Goal: Communication & Community: Answer question/provide support

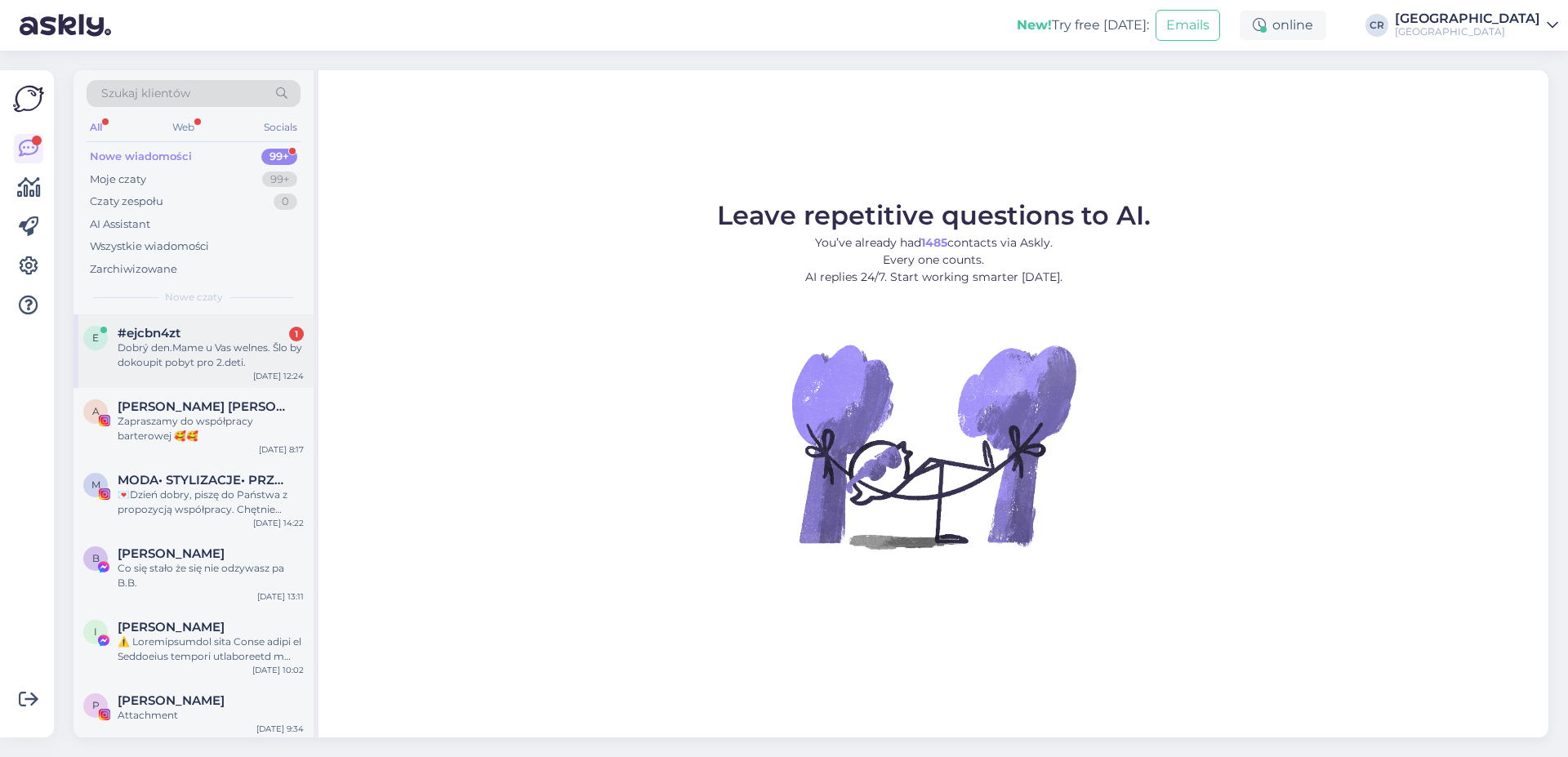
click at [240, 327] on div "#ejcbn4zt 1" at bounding box center [211, 332] width 187 height 15
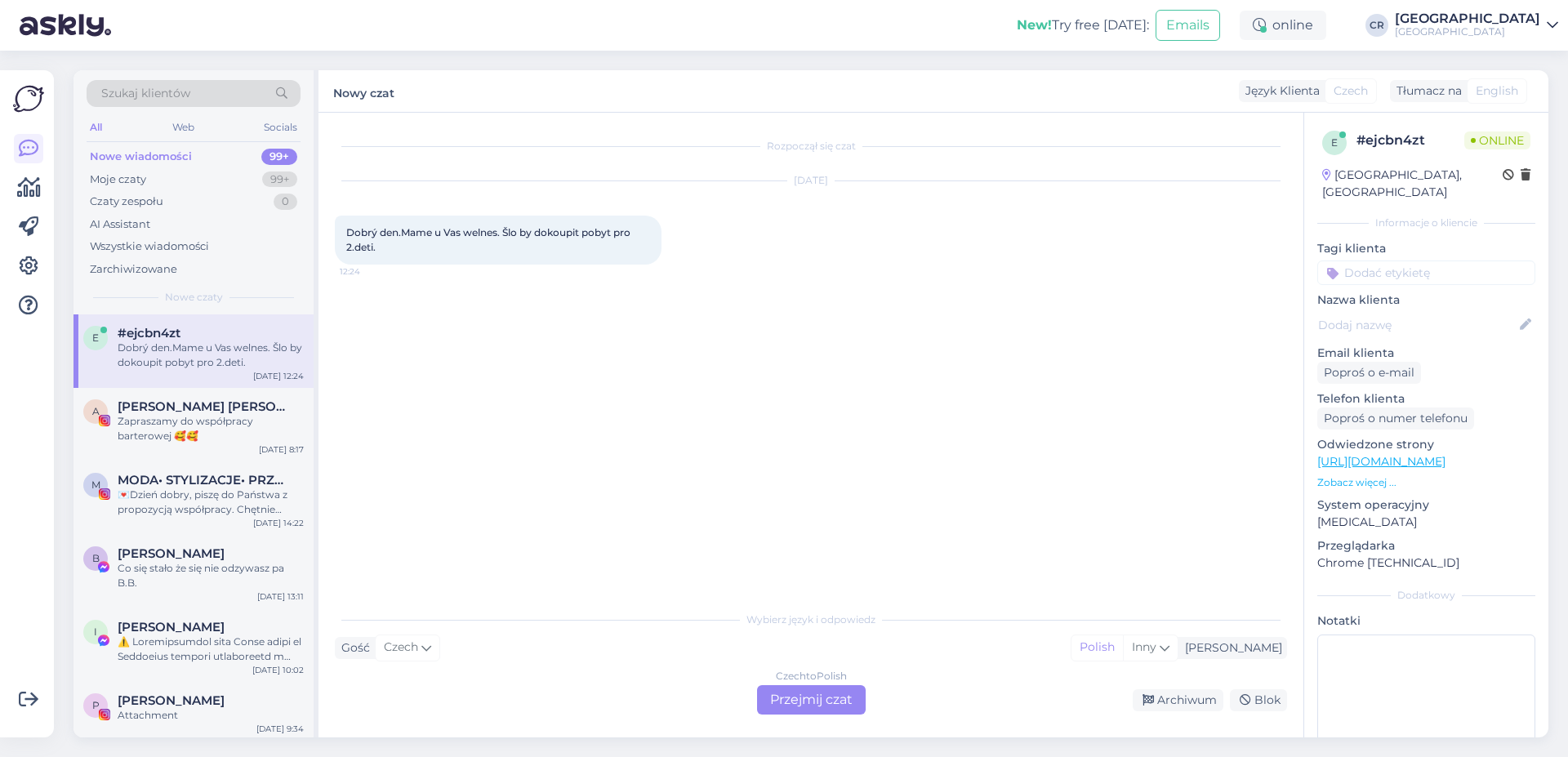
click at [764, 690] on div "Czech to Polish Przejmij czat" at bounding box center [811, 700] width 108 height 30
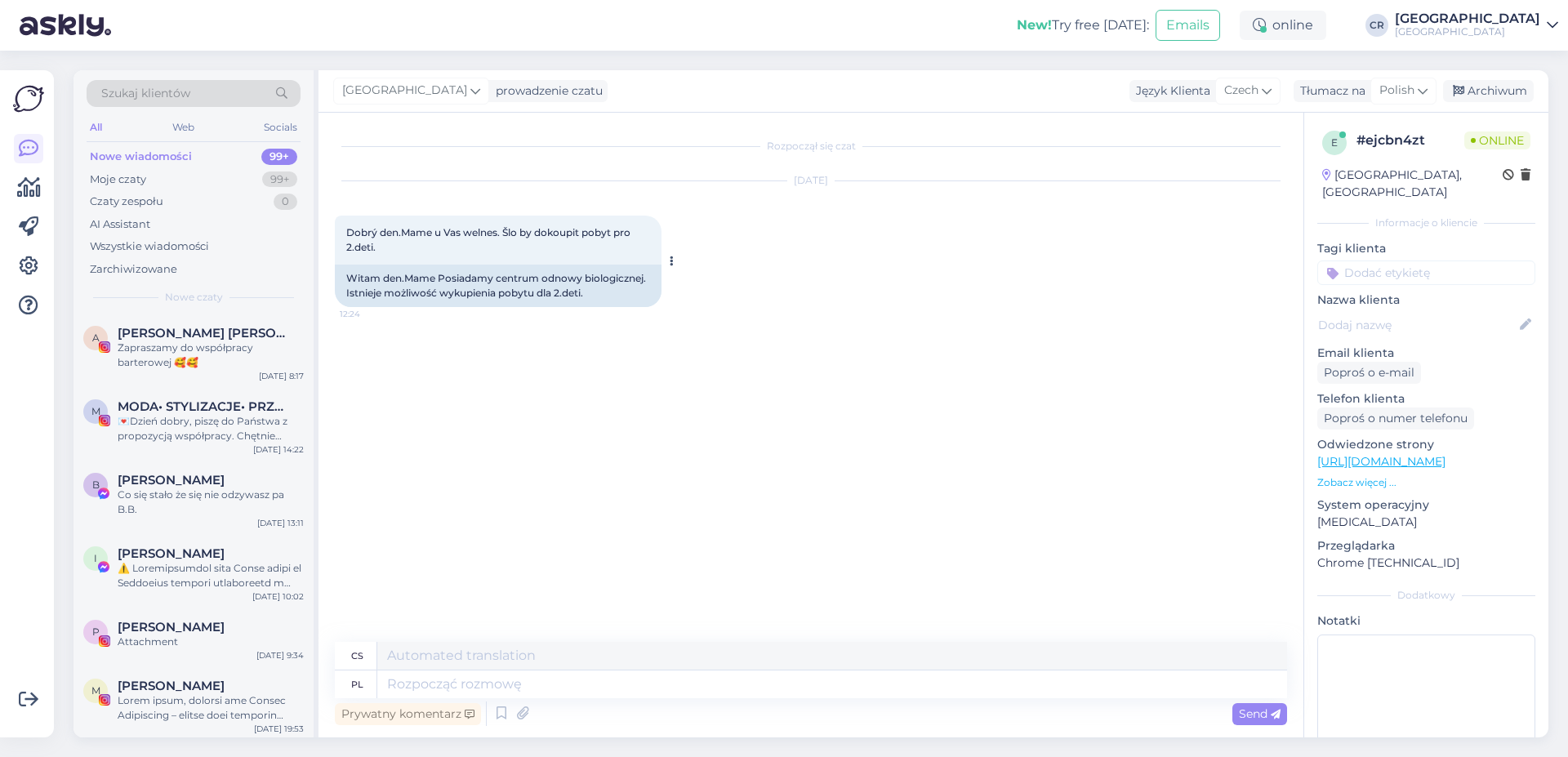
click at [350, 227] on span "Dobrý den.Mame u Vas welnes. Šlo by dokoupit pobyt pro 2.deti." at bounding box center [489, 239] width 287 height 27
drag, startPoint x: 344, startPoint y: 227, endPoint x: 404, endPoint y: 253, distance: 65.4
click at [404, 253] on div "Dobrý den.Mame u Vas welnes. Šlo by dokoupit pobyt pro 2.deti. 12:24" at bounding box center [497, 239] width 327 height 49
copy span "Dobrý den.Mame u Vas welnes. Šlo by dokoupit pobyt pro 2.deti."
click at [472, 684] on textarea at bounding box center [832, 685] width 910 height 28
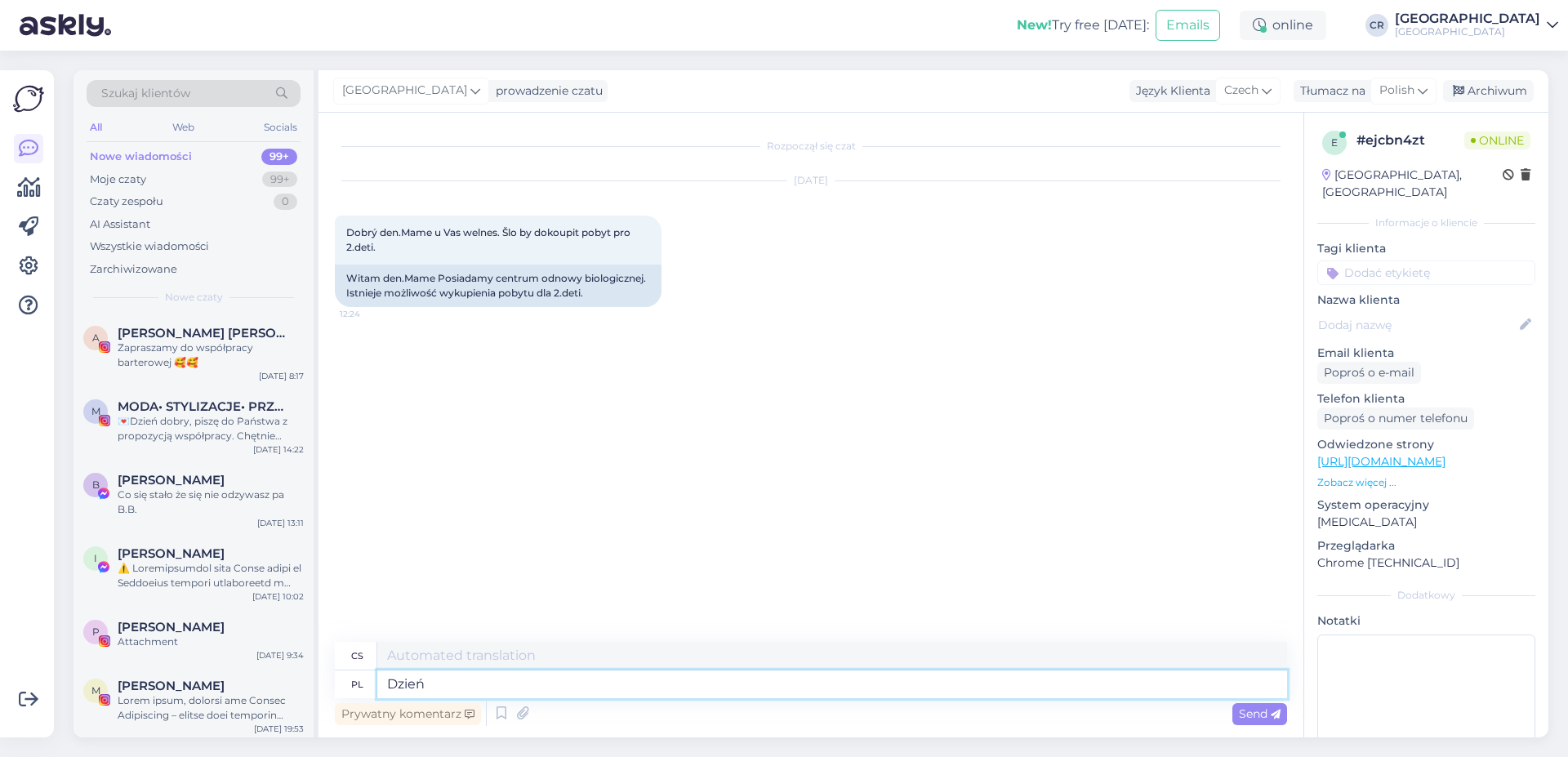
type textarea "Dzień d"
type textarea "Den"
type textarea "Dzień dobry,"
type textarea "Dobré ráno,"
type textarea "Dzień dobry."
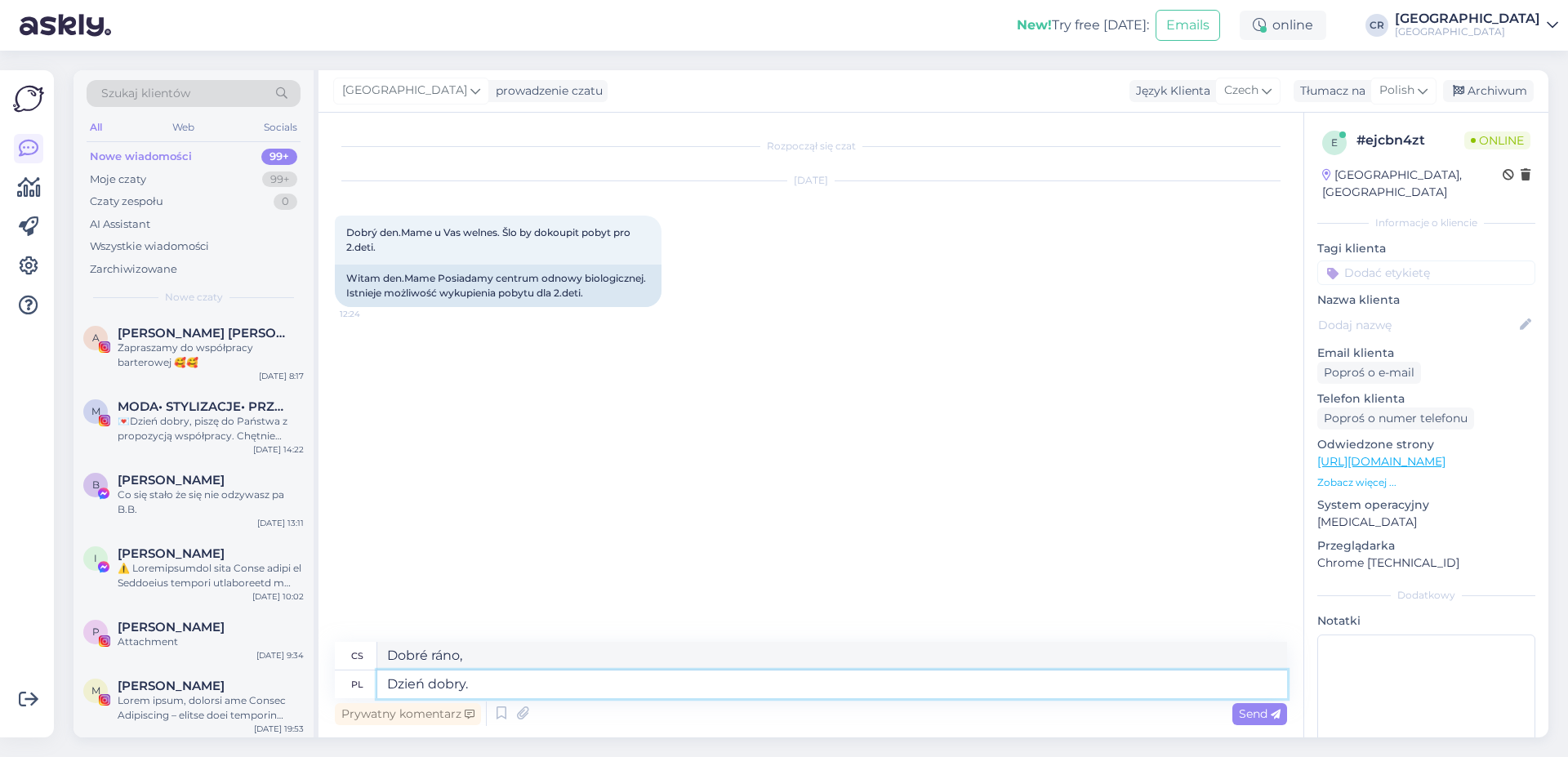
type textarea "Dobré ráno."
type textarea "Dzień dobry. Poproszę t"
type textarea "Dobré ráno. Prosím."
type textarea "Dzień dobry. Poproszę termin"
type textarea "Dobré ráno. Rád/a bych se prosím domluvil/a na schůzce."
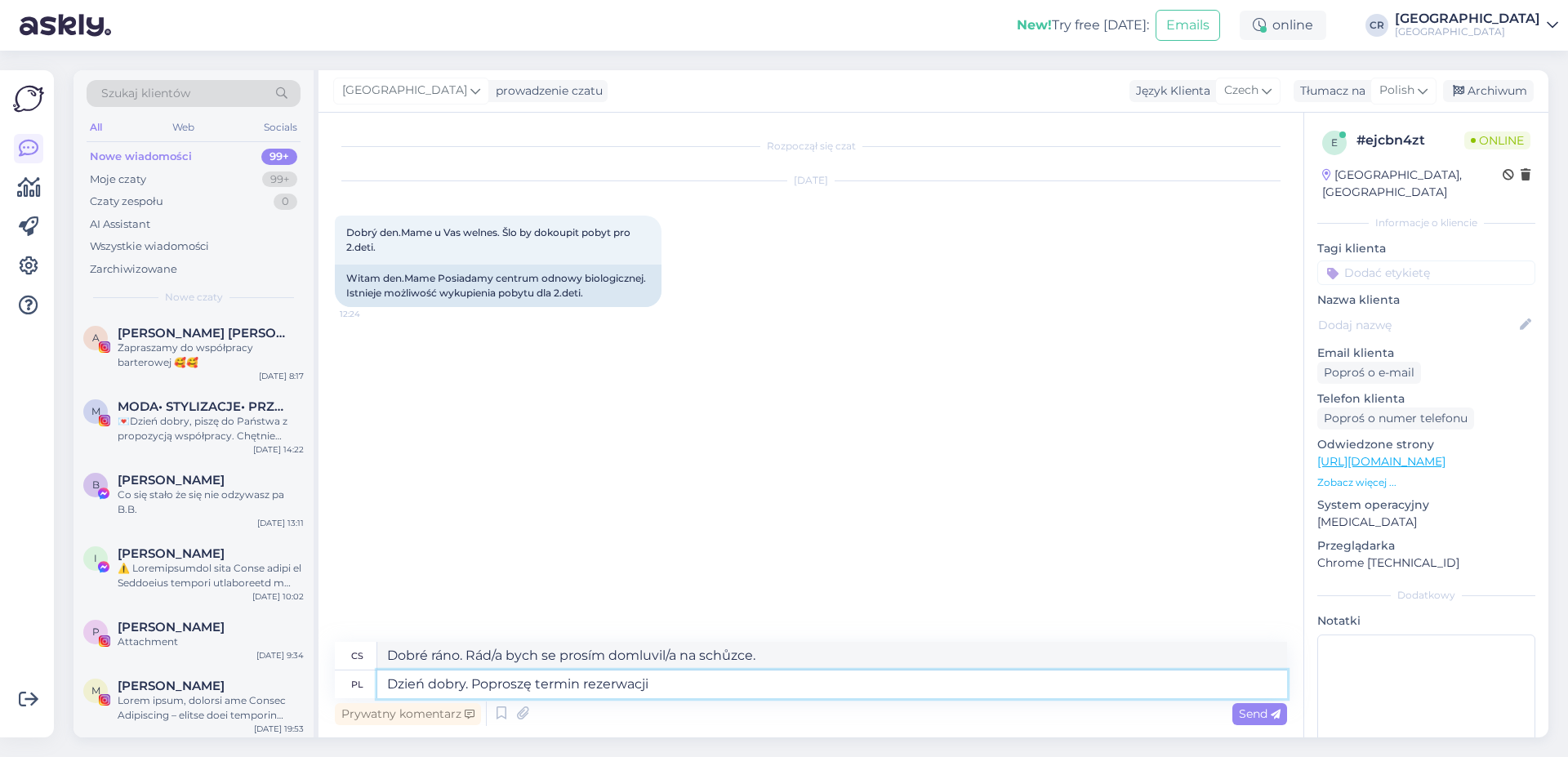
type textarea "Dzień dobry. Poproszę termin rezerwacji o"
type textarea "Dobré ráno. Rád/a bych si prosím rezervoval/a termín."
type textarea "Dzień dobry. Poproszę termin rezerwacji oraz"
type textarea "Dobré ráno. Rád/a bych si rezervoval/a termín a"
type textarea "Dzień dobry. Poproszę termin rezerwacji oraz nazwisko."
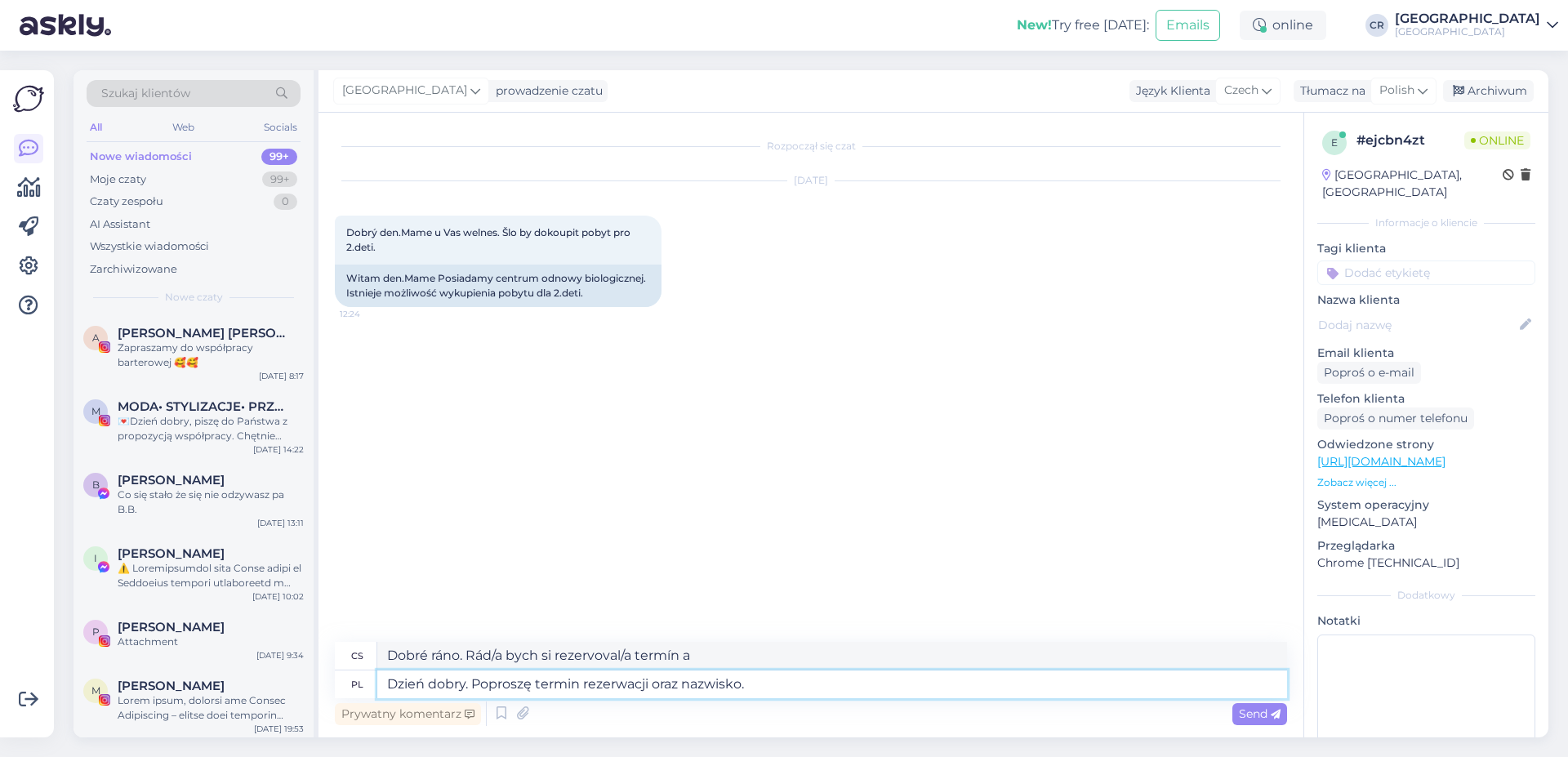
type textarea "Dobré ráno. Uveďte prosím datum rezervace a jméno."
type textarea "Dzień dobry. Poproszę termin rezerwacji oraz nazwisko."
click at [1257, 712] on span "Send" at bounding box center [1260, 713] width 42 height 15
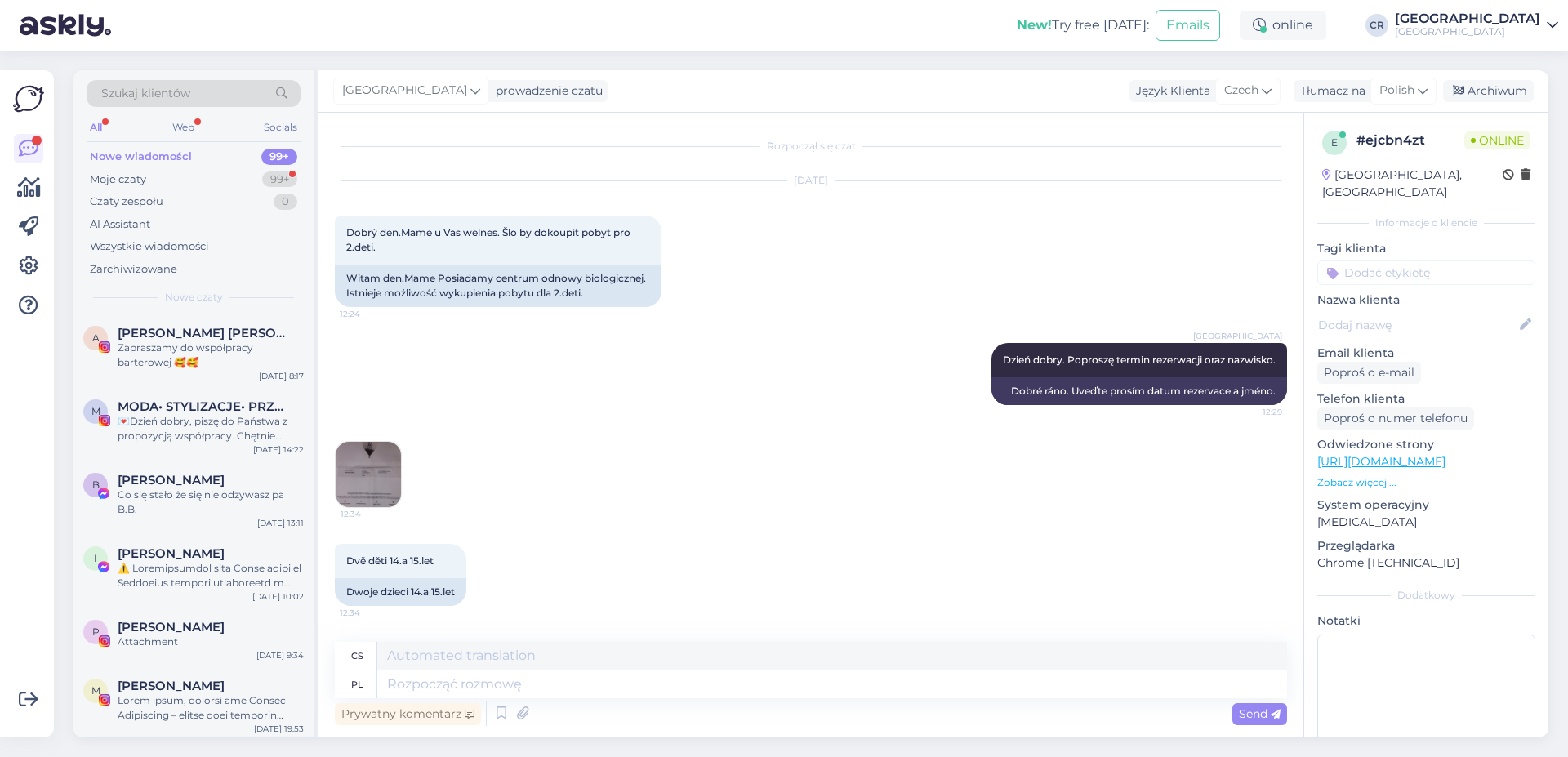
click at [373, 469] on img at bounding box center [368, 474] width 65 height 65
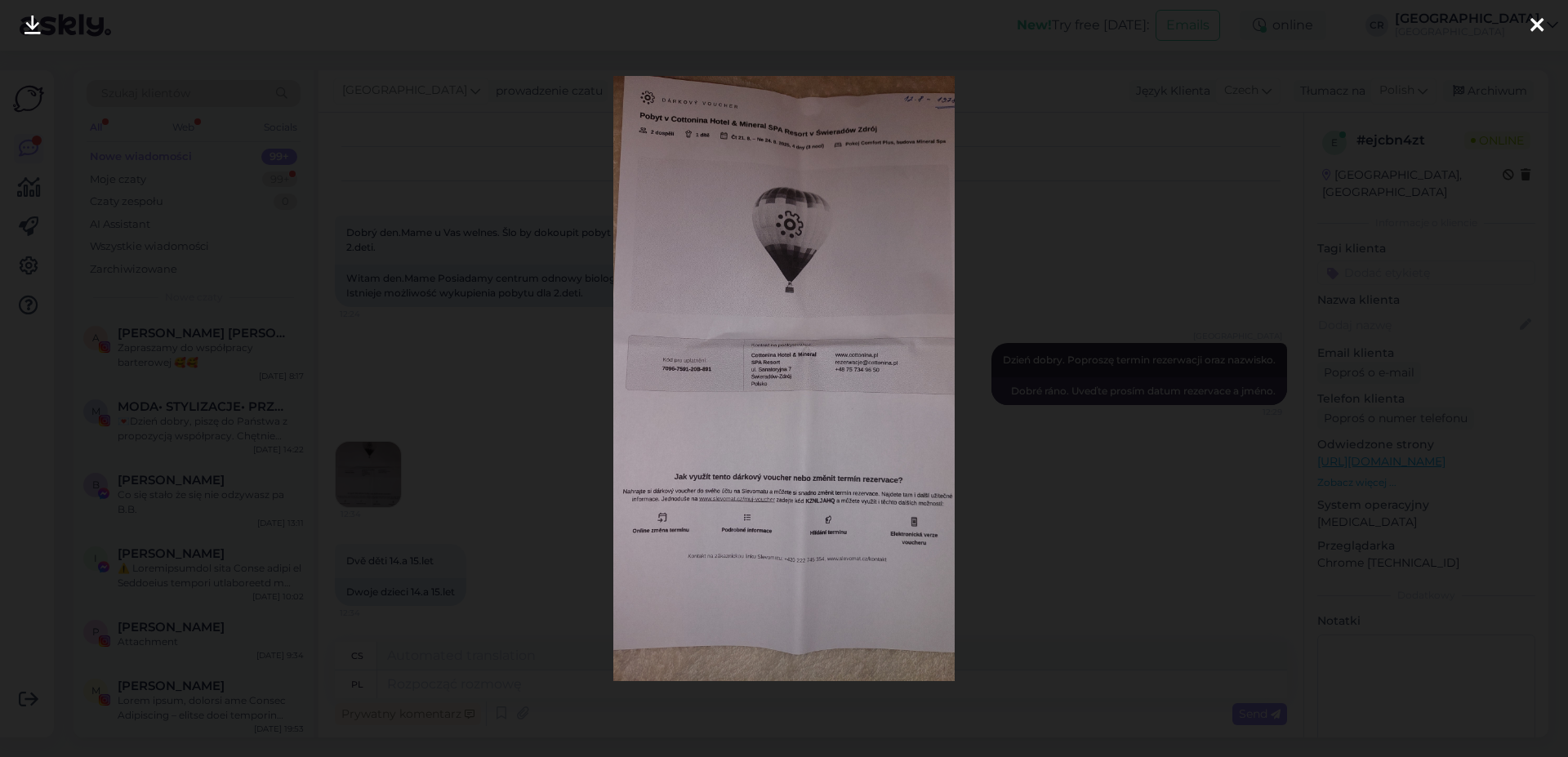
click at [980, 474] on div at bounding box center [784, 378] width 1568 height 757
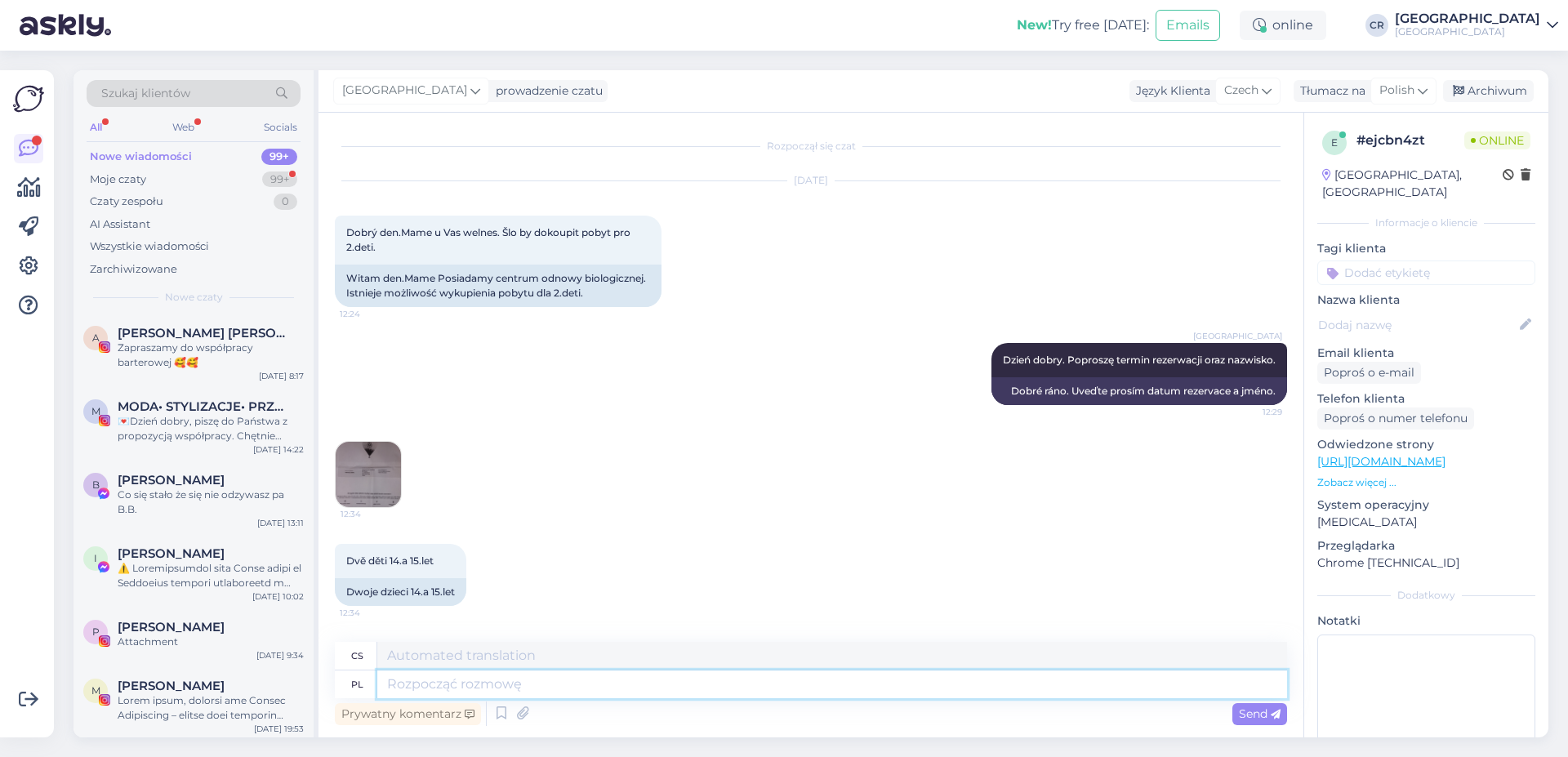
click at [469, 676] on textarea at bounding box center [832, 685] width 910 height 28
type textarea "O"
type textarea "Możemy"
type textarea "Můžeme"
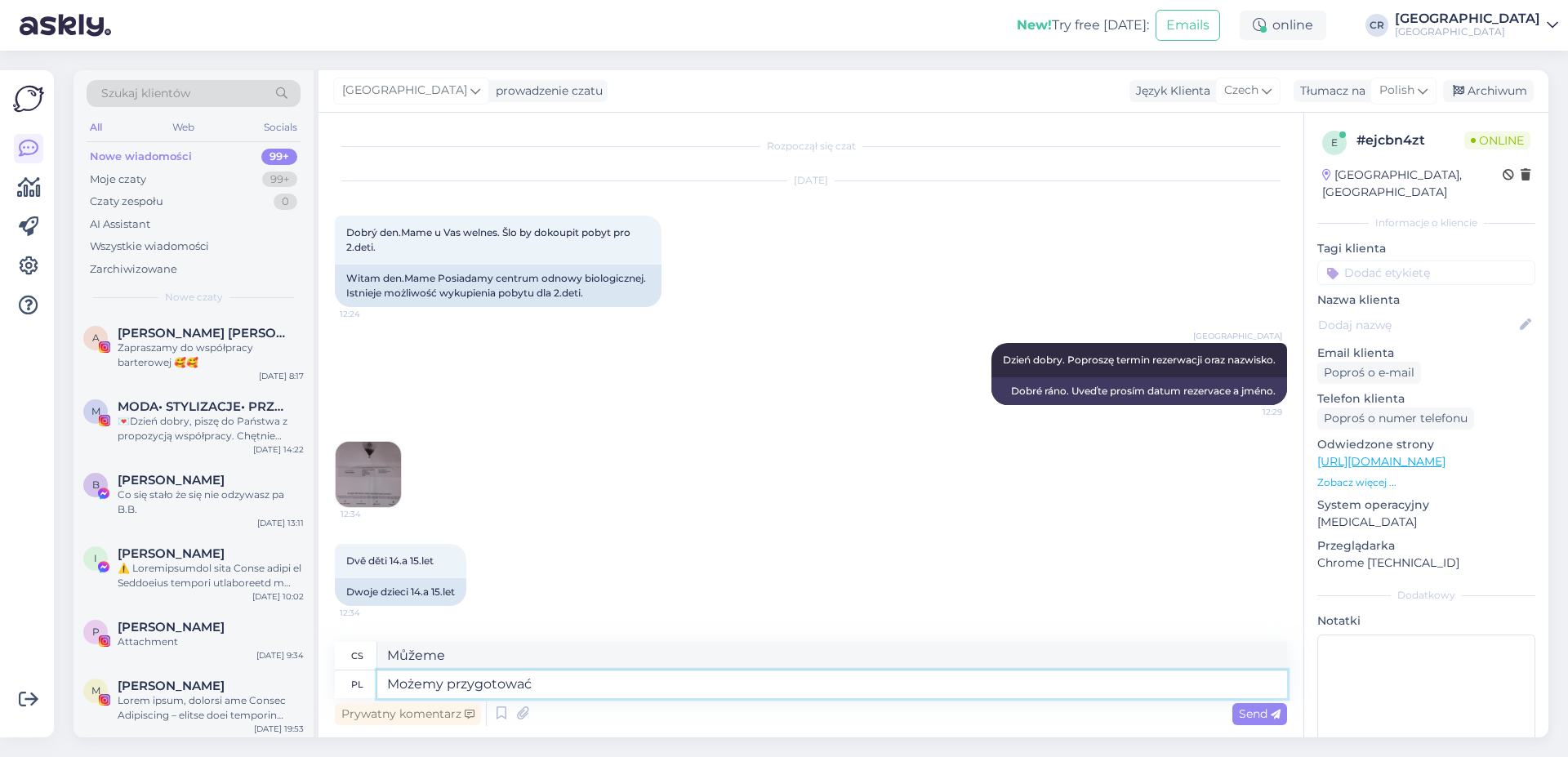
type textarea "Możemy przygotować"
type textarea "Můžeme se připravit"
type textarea "Możemy przygotować drugą d"
type textarea "Můžeme připravit druhý"
type textarea "Możemy przygotować drugą dostawkę w"
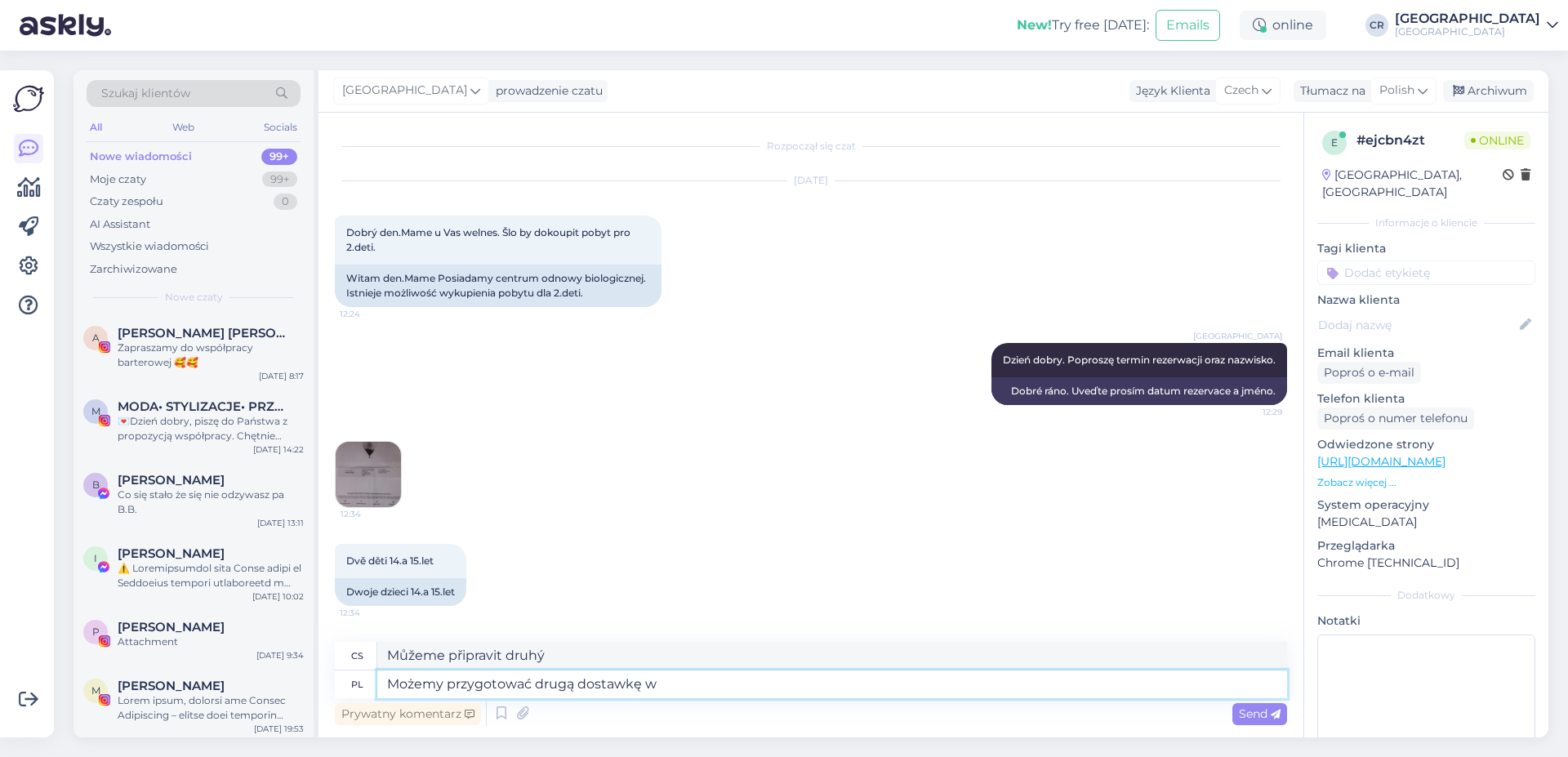
type textarea "Můžeme připravit druhou dodávku"
type textarea "Możemy przygotować drugą dostawkę w po"
type textarea "Můžeme připravit druhou dodávku za"
type textarea "Możemy przygotować drugą dostawkę w pokoju. Ko"
type textarea "Do pokoje můžeme připravit druhou přistýlku."
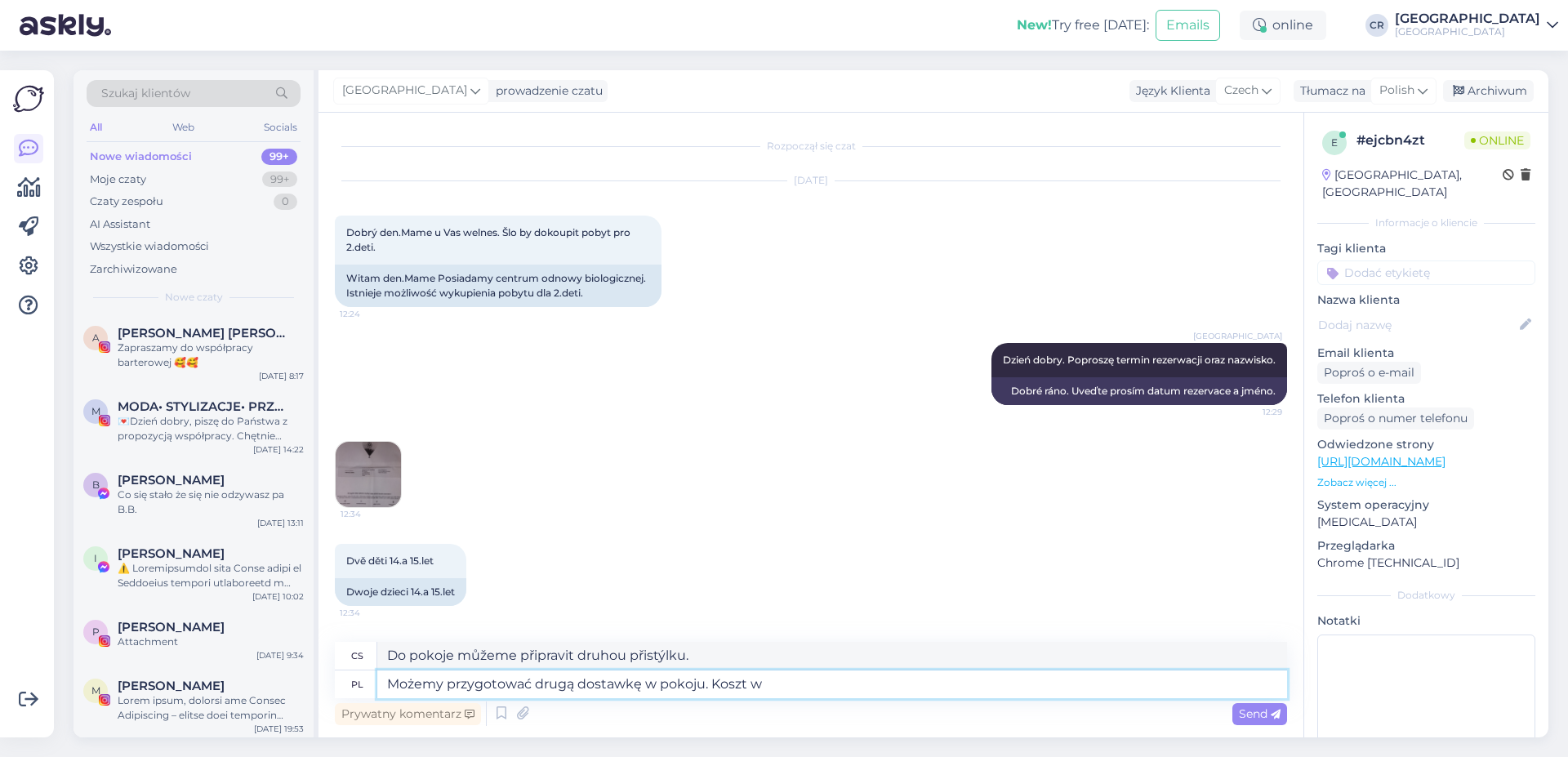
type textarea "Możemy przygotować drugą dostawkę w pokoju. Koszt wy"
type textarea "Můžeme zajistit druhou přistýlku do pokoje. Cena"
type textarea "Możemy przygotować drugą dostawkę w pokoju. Koszt wynosiłby"
type textarea "Můžeme do pokoje přidat druhou přistýlku. Cena by byla"
type textarea "Możemy przygotować drugą dostawkę w pokoju. Koszt wynosiłby 225 z"
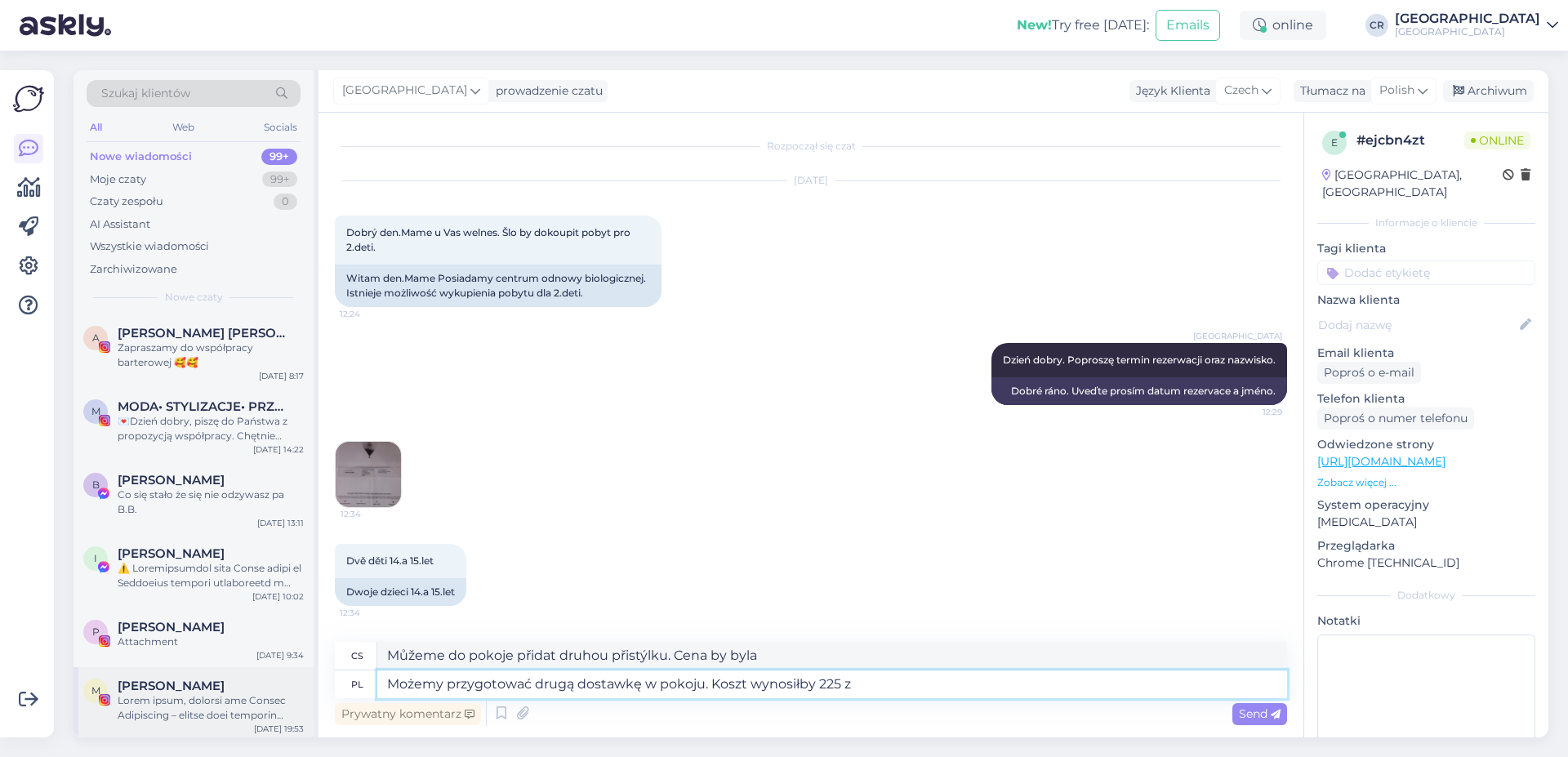
type textarea "Můžeme zajistit druhou přistýlku do pokoje. Cena by byla 225."
type textarea "Możemy przygotować drugą dostawkę w pokoju. Koszt wynosiłby 225 zł za"
type textarea "Můžeme zajistit druhou přistýlku do pokoje. Cena by byla 225 PLN."
type textarea "Możemy przygotować drugą dostawkę w pokoju. Koszt wynosiłby 225 zł za do"
type textarea "Do pokoje můžeme přidat druhou přistýlku. Cena by byla 225 PLN na osobu."
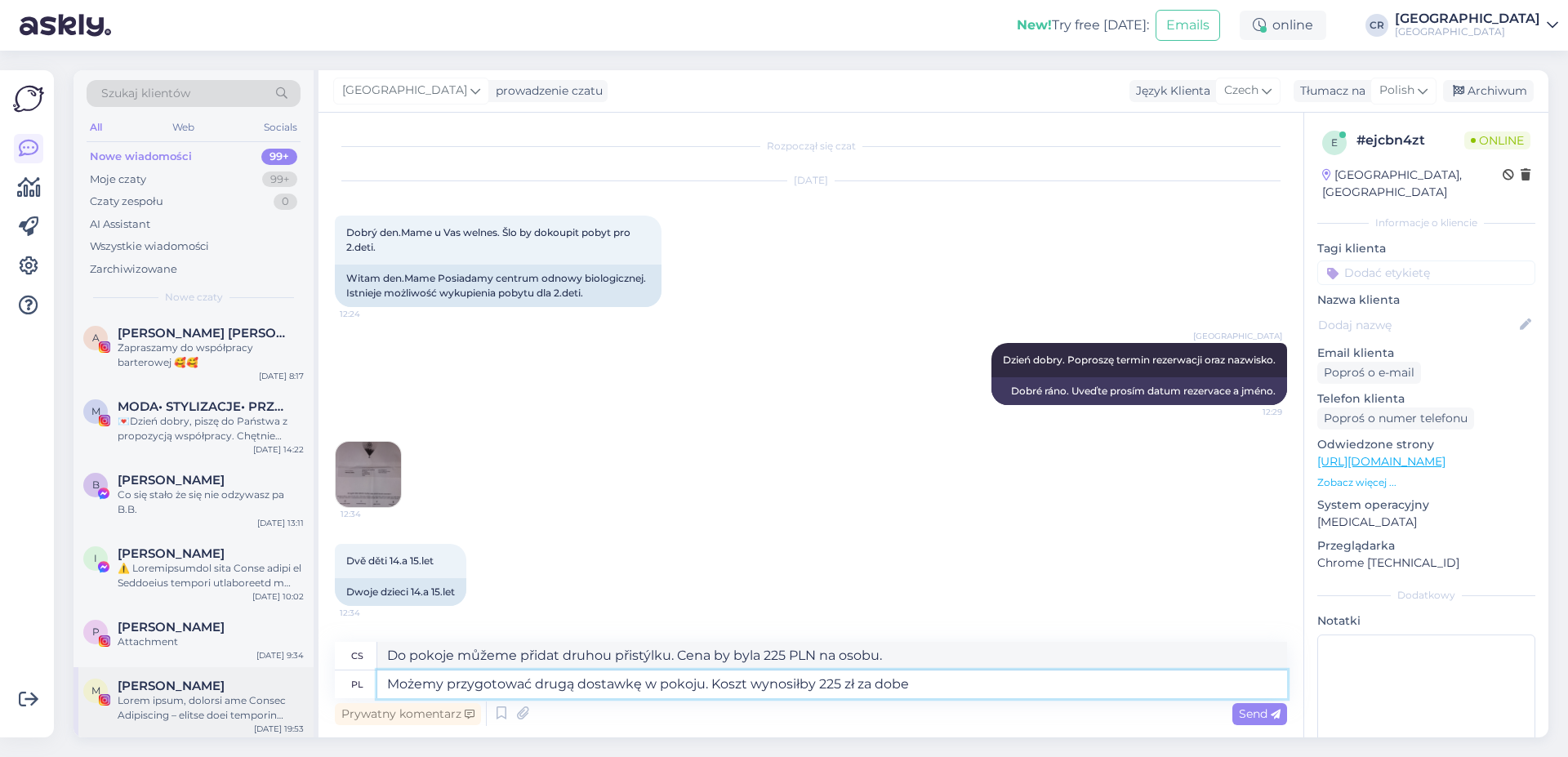
type textarea "Możemy przygotować drugą dostawkę w pokoju. Koszt wynosiłby 225 zł za dobe"
type textarea "Můžeme zajistit druhou přistýlku do pokoje. Cena by byla 225 PLN za noc."
type textarea "Możemy przygotować drugą dostawkę w pokoju. Koszt wynosiłby 225 zł za dobę, wię…"
type textarea "Můžeme do pokoje přidat druhou přistýlku. Cena by byla 225 PLN za noc, takže"
type textarea "Możemy przygotować drugą dostawkę w pokoju. Koszt wynosiłby 225 zł za dobę, wię…"
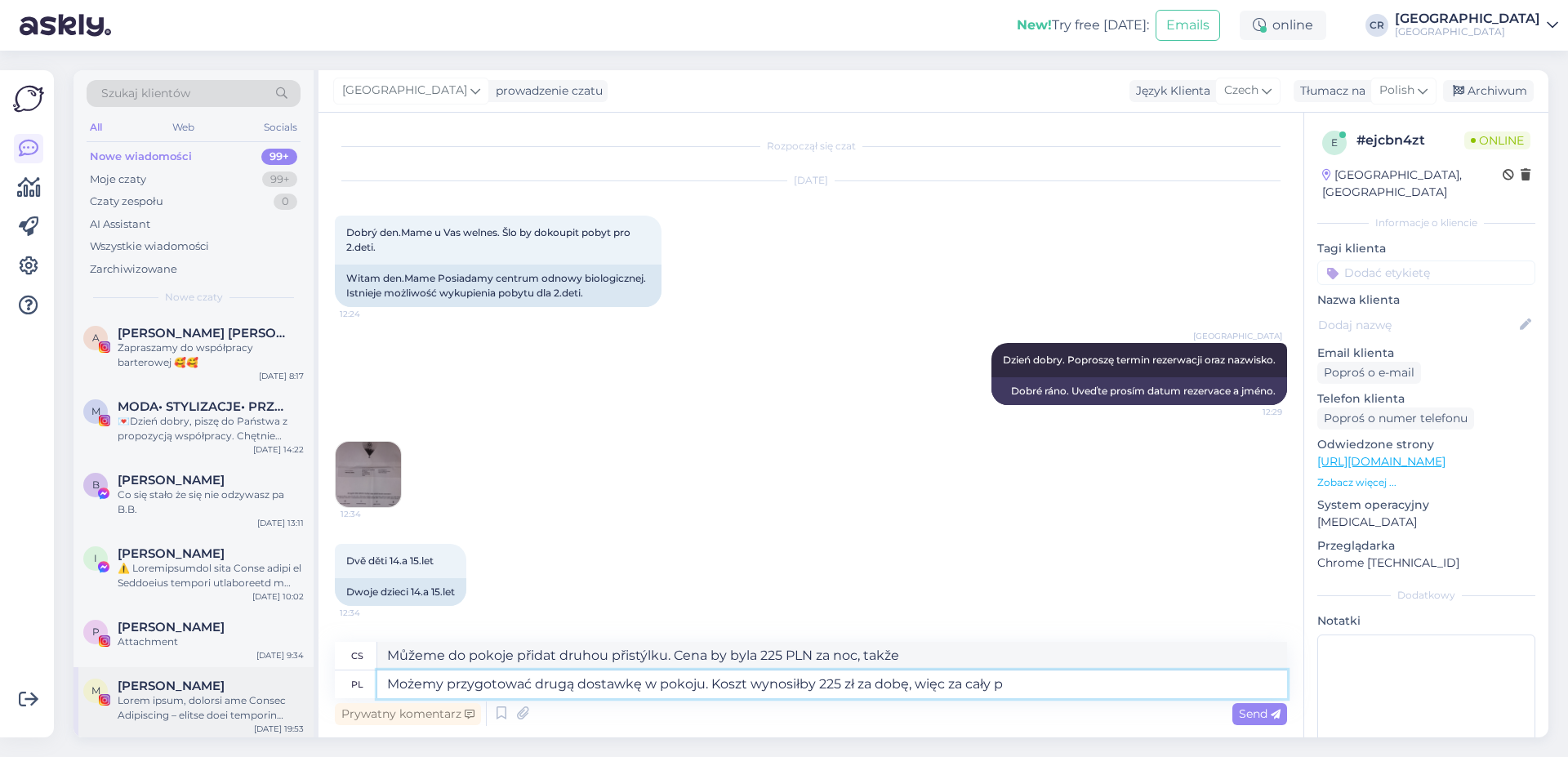
type textarea "Můžeme zajistit druhou přistýlku do pokoje. Cena by byla 225 PLN za noc, takže …"
type textarea "Możemy przygotować drugą dostawkę w pokoju. Koszt wynosiłby 225 zł za dobę, wię…"
type textarea "Můžeme zajistit druhou přistýlku do pokoje. Cena by byla 225 PLN za noc, tedy z…"
type textarea "Możemy przygotować drugą dostawkę w pokoju. Koszt wynosiłby 225 zł za dobę, wię…"
type textarea "Můžeme zajistit druhou přistýlku do pokoje. Cena by byla 225 PLN za noc, takže …"
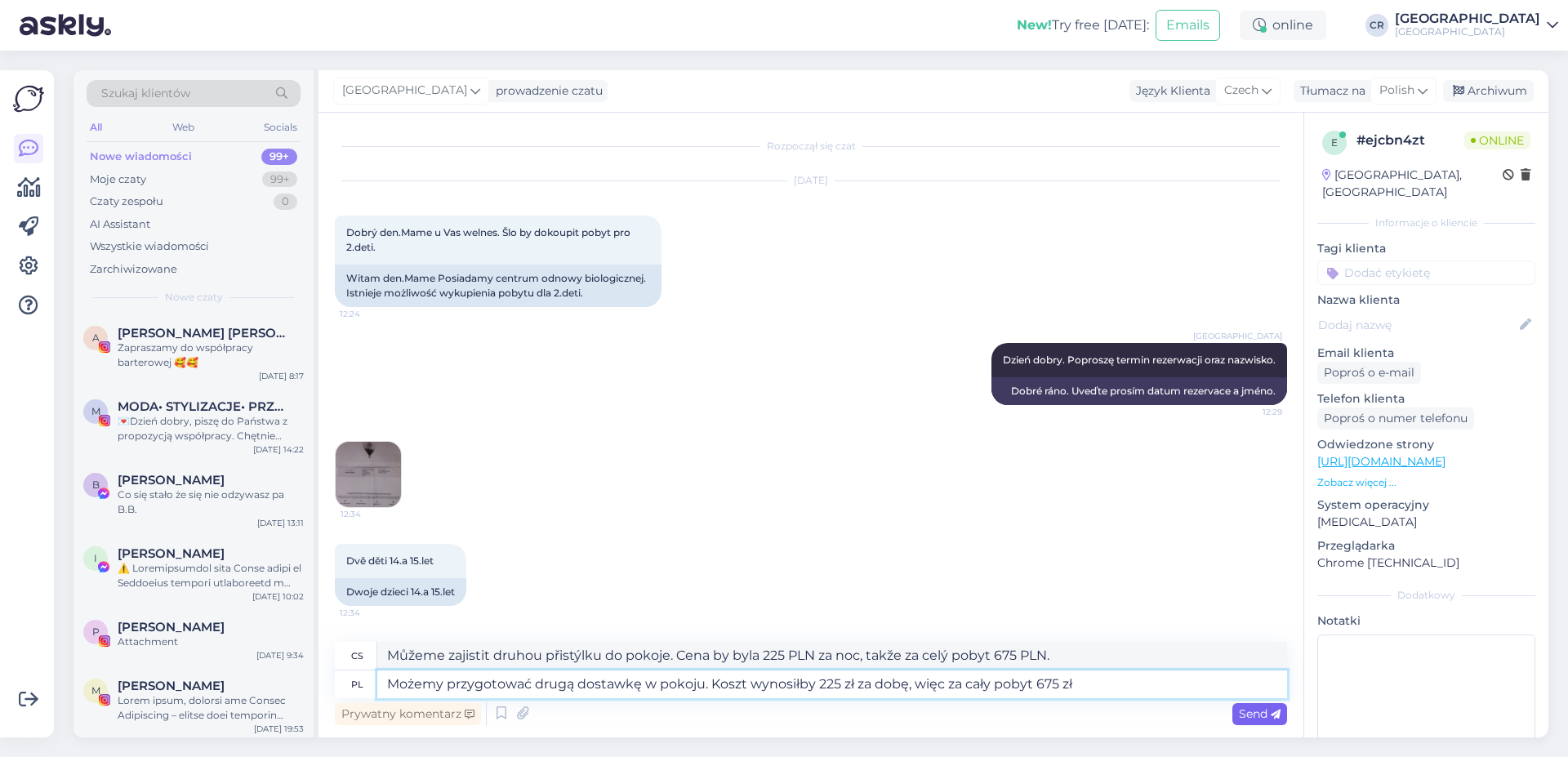
type textarea "Możemy przygotować drugą dostawkę w pokoju. Koszt wynosiłby 225 zł za dobę, wię…"
click at [1252, 719] on span "Send" at bounding box center [1260, 713] width 42 height 15
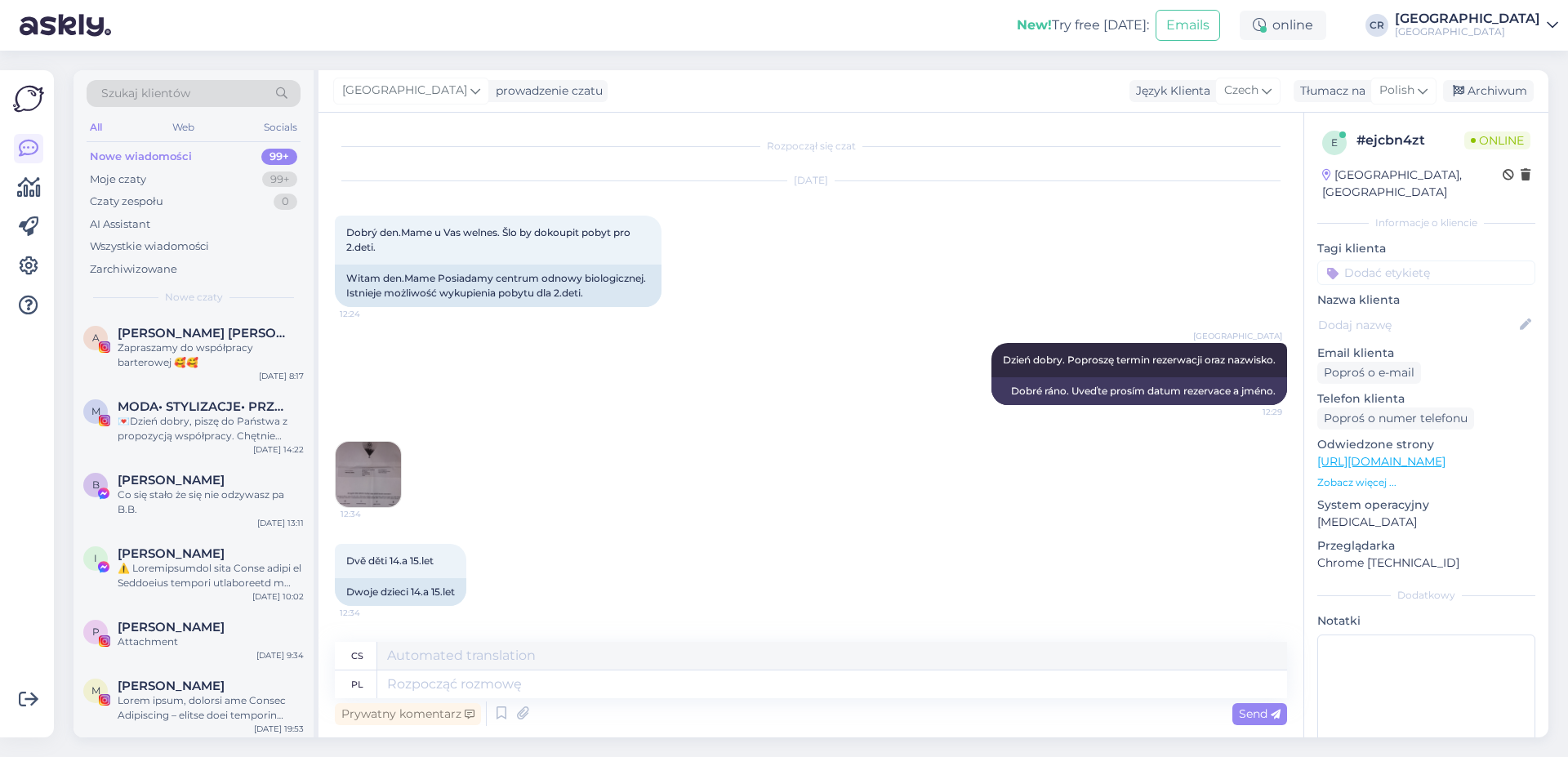
scroll to position [124, 0]
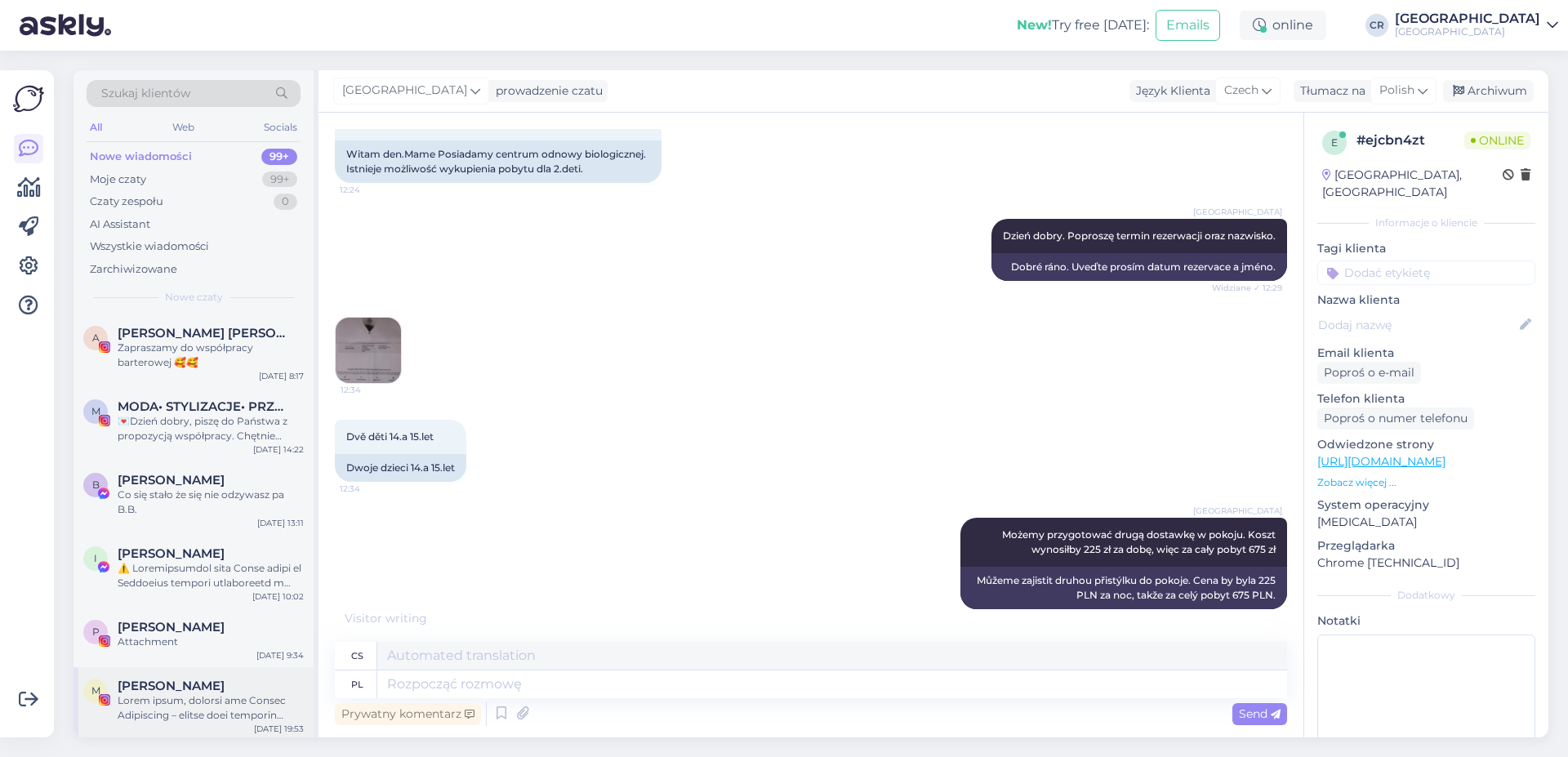
click at [200, 698] on div at bounding box center [211, 708] width 187 height 30
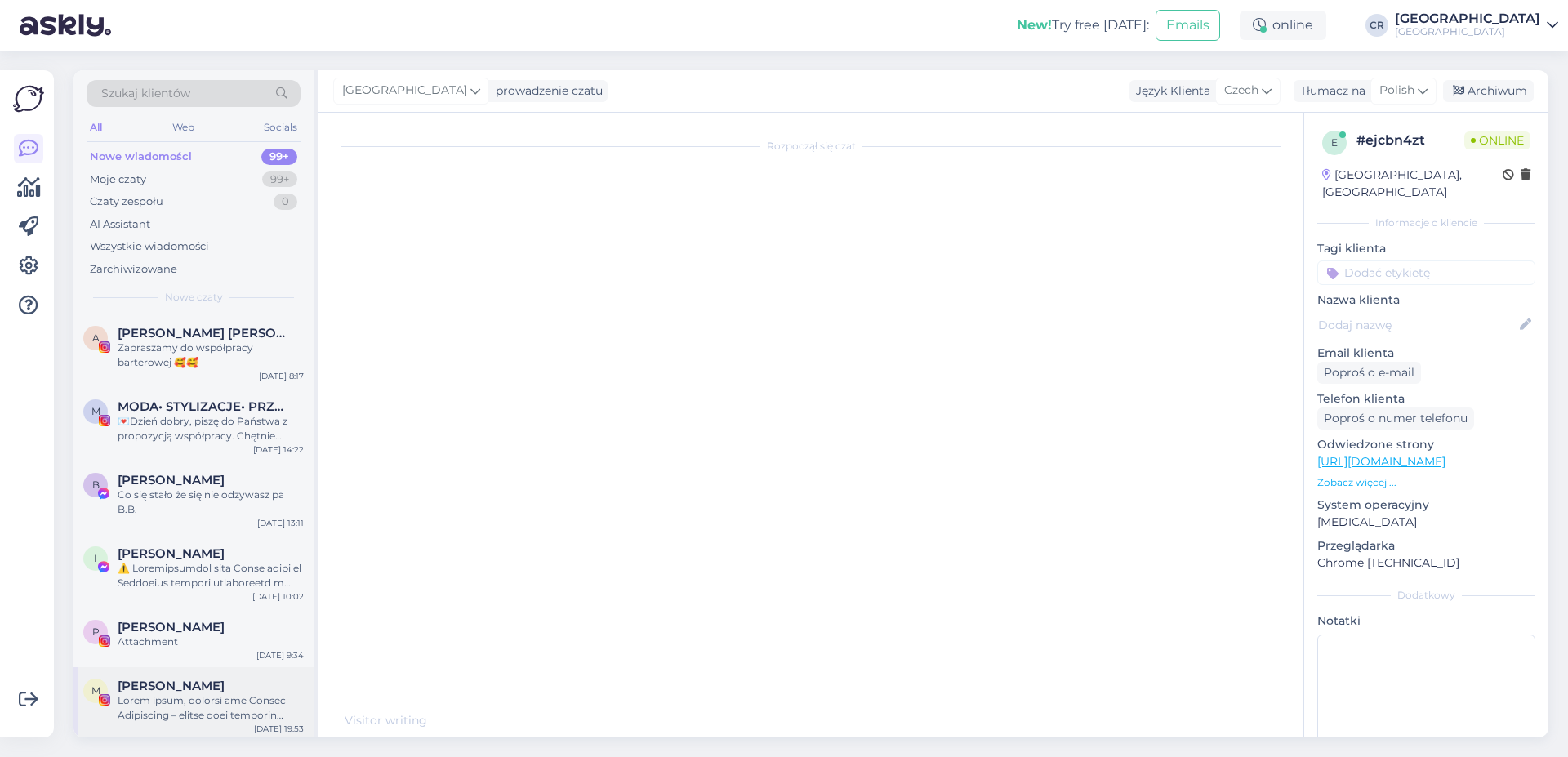
scroll to position [104, 0]
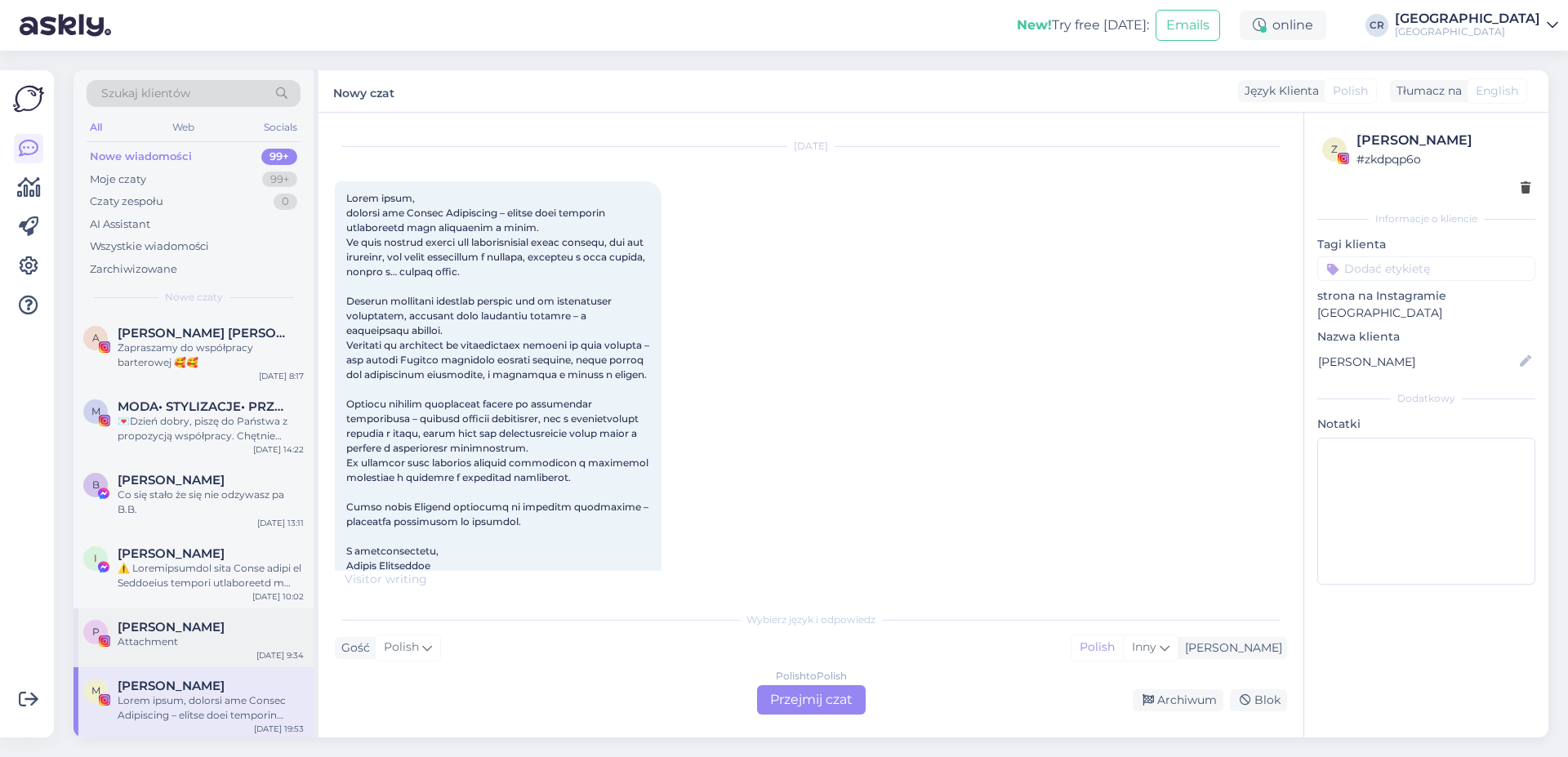
click at [192, 655] on div "P [PERSON_NAME] Attachment [DATE] 9:34" at bounding box center [194, 637] width 240 height 59
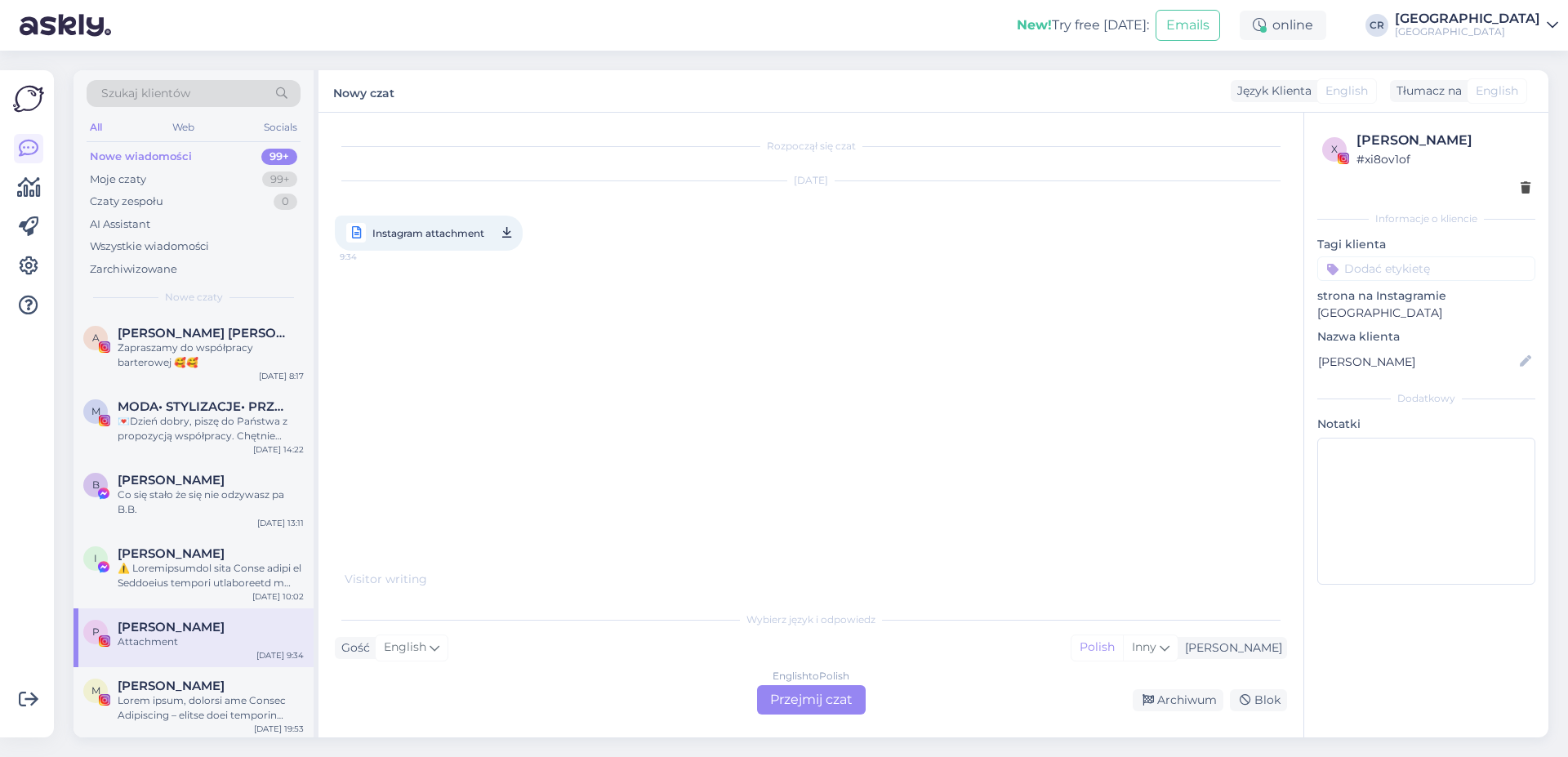
scroll to position [0, 0]
click at [210, 505] on div "Co się stało że się nie odzywasz pa B.B." at bounding box center [211, 502] width 187 height 30
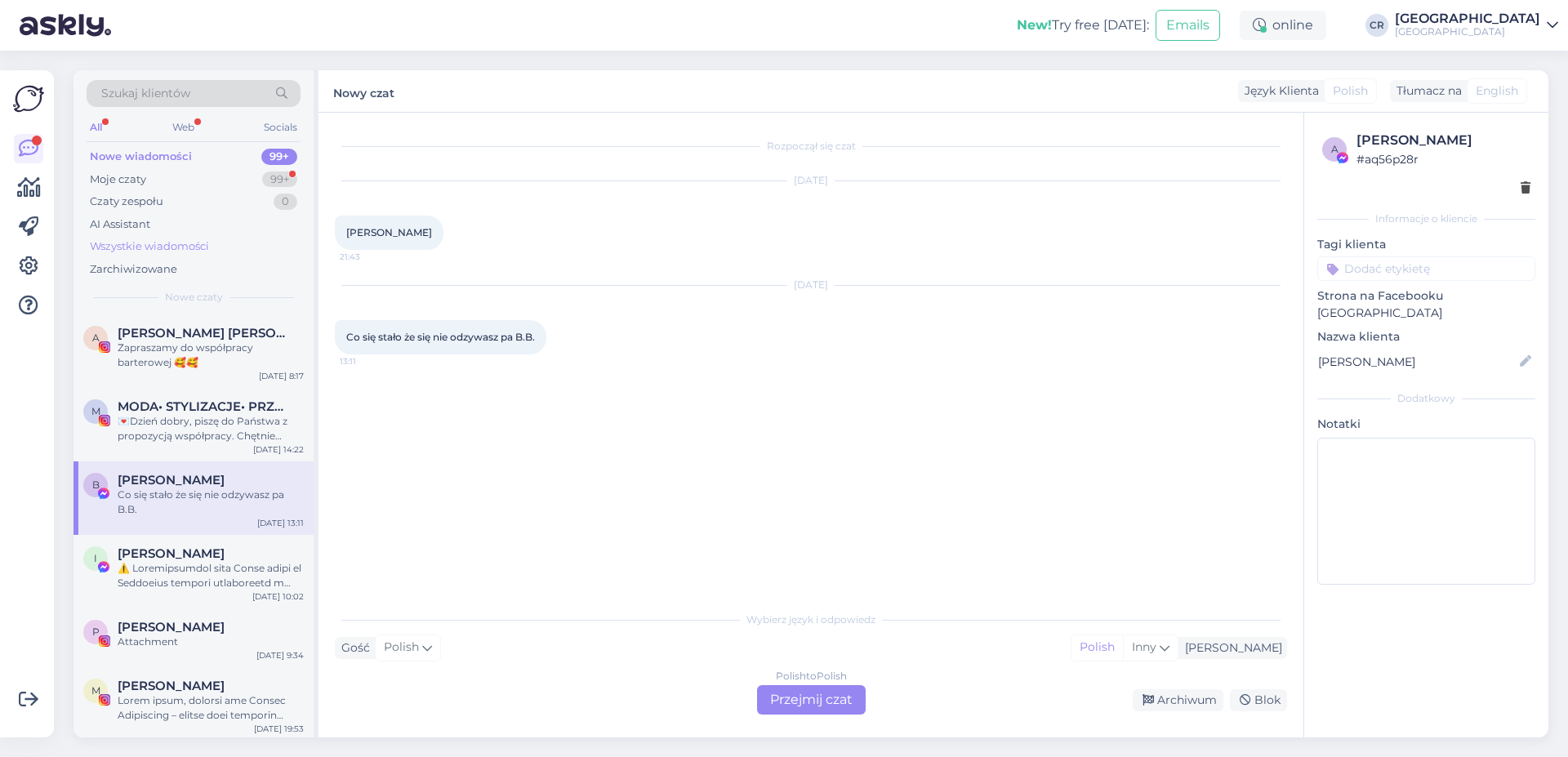
click at [182, 246] on div "Wszystkie wiadomości" at bounding box center [150, 246] width 119 height 16
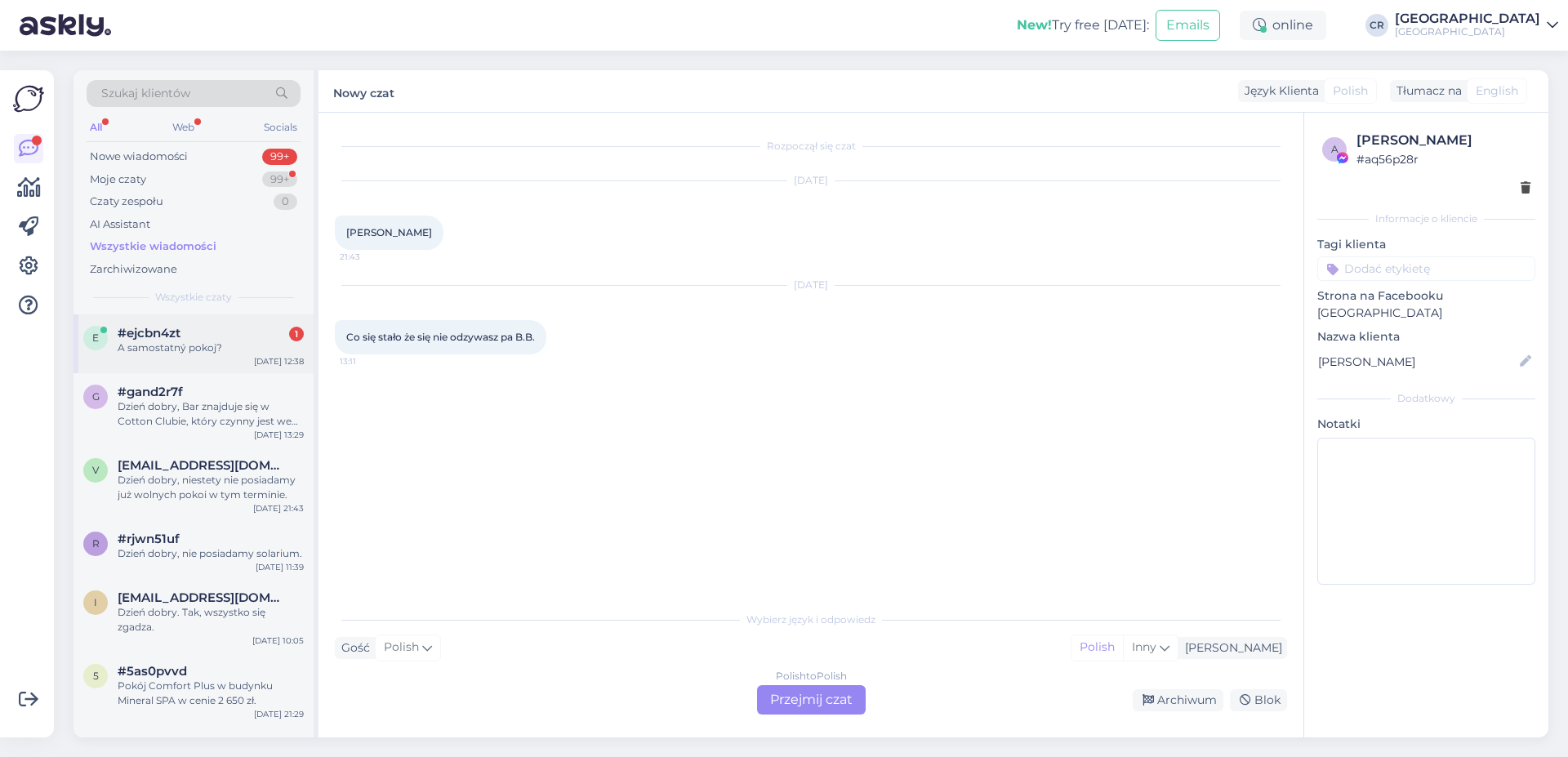
click at [212, 351] on div "A samostatný pokoj?" at bounding box center [211, 347] width 187 height 15
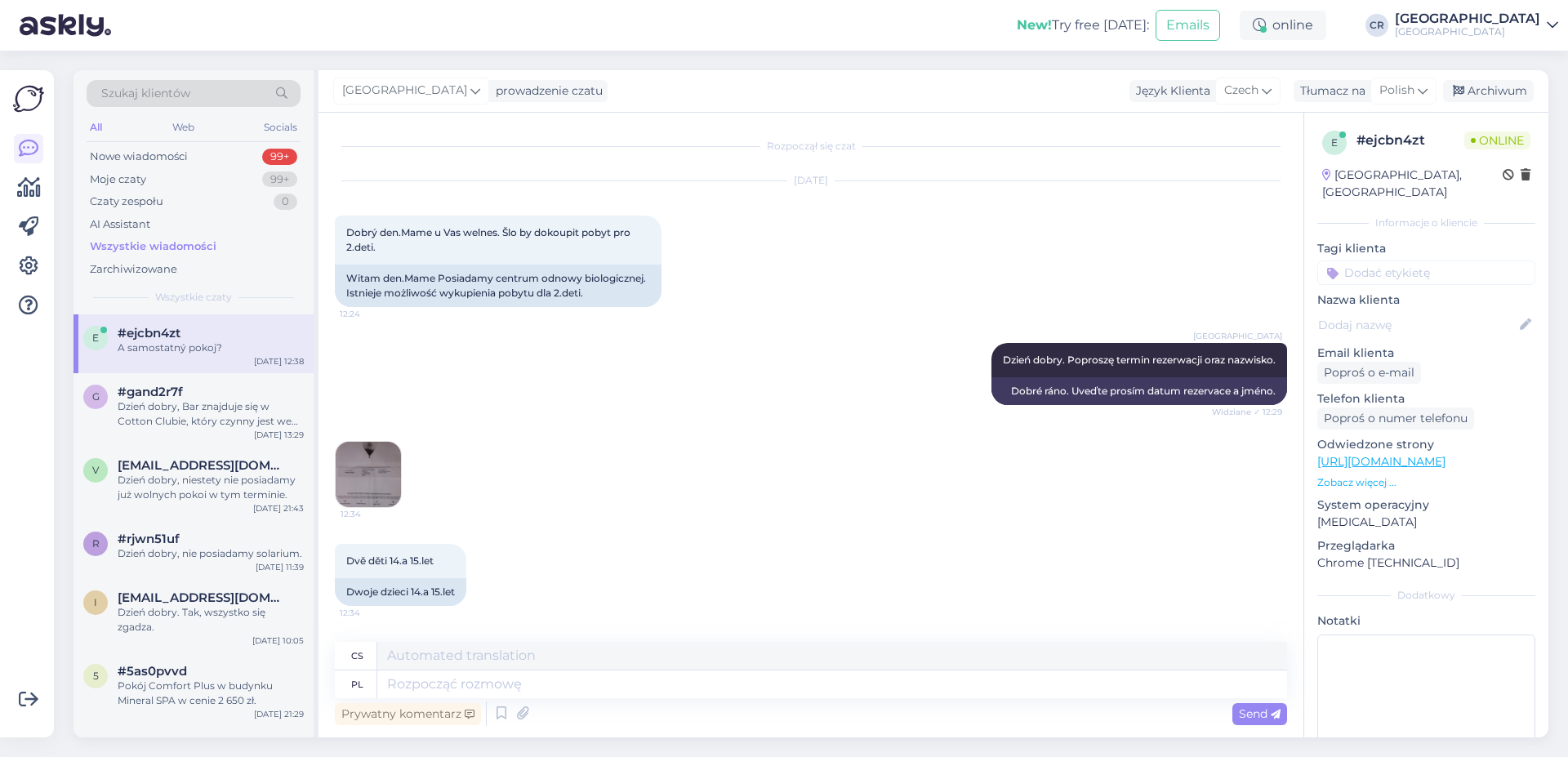
scroll to position [222, 0]
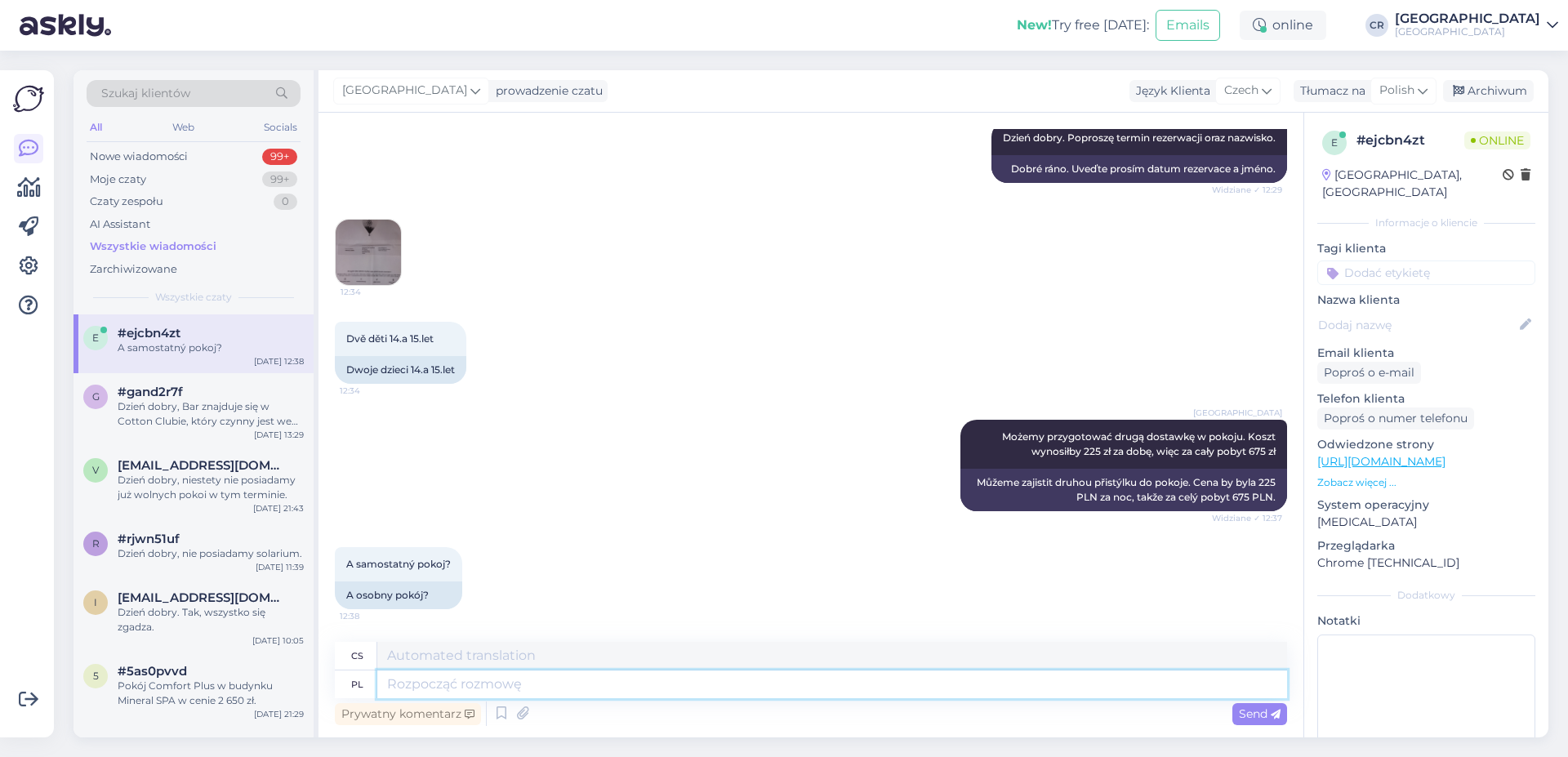
click at [565, 690] on textarea at bounding box center [832, 685] width 910 height 28
type textarea "C"
type textarea "Czy"
type textarea "Li"
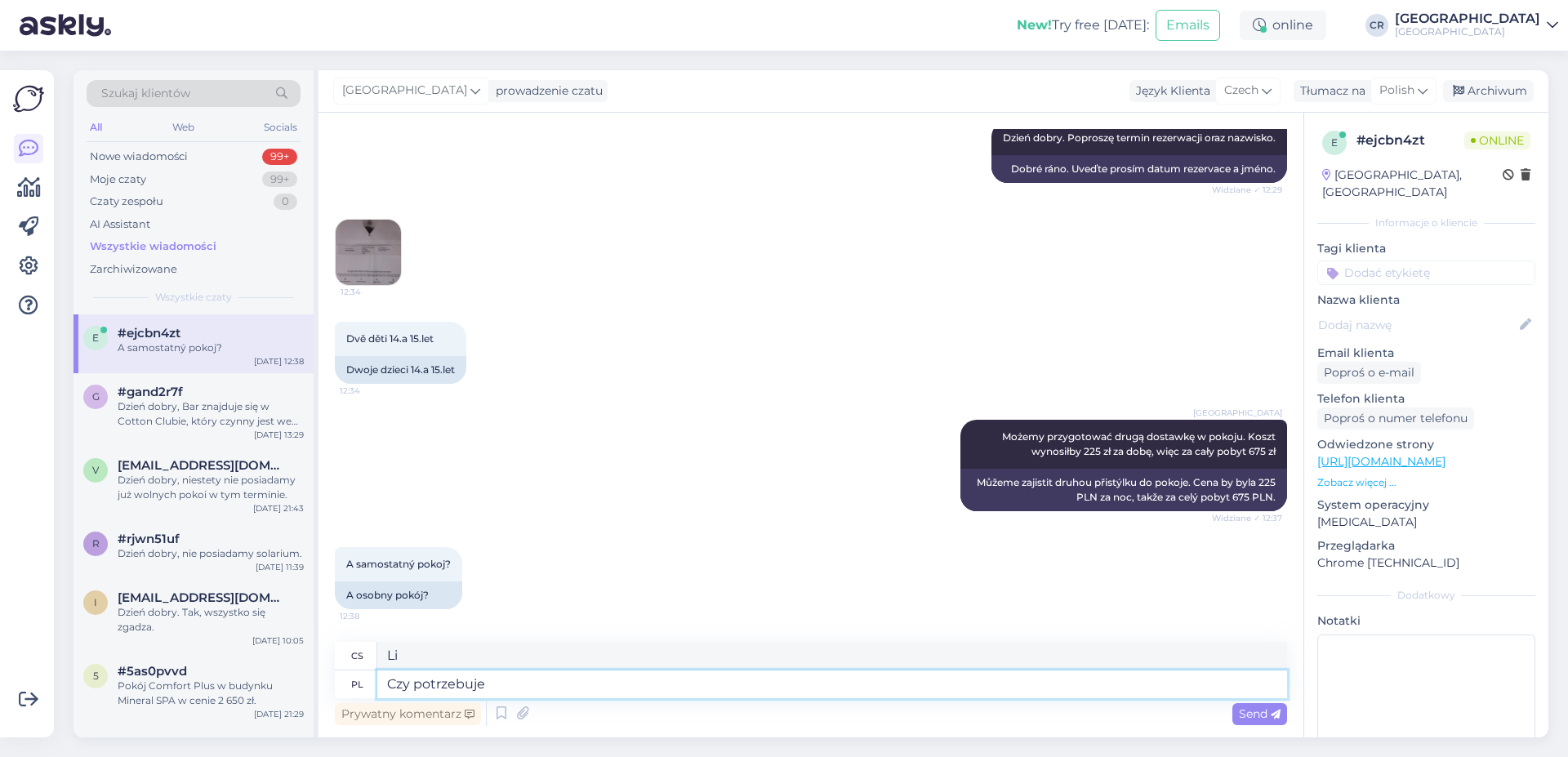
type textarea "Czy potrzebuje"
type textarea "Potřebuje on?"
type textarea "Czy potrzebuje pani do"
type textarea "Potřebujete"
type textarea "Czy potrzebuje pani dodatkowy"
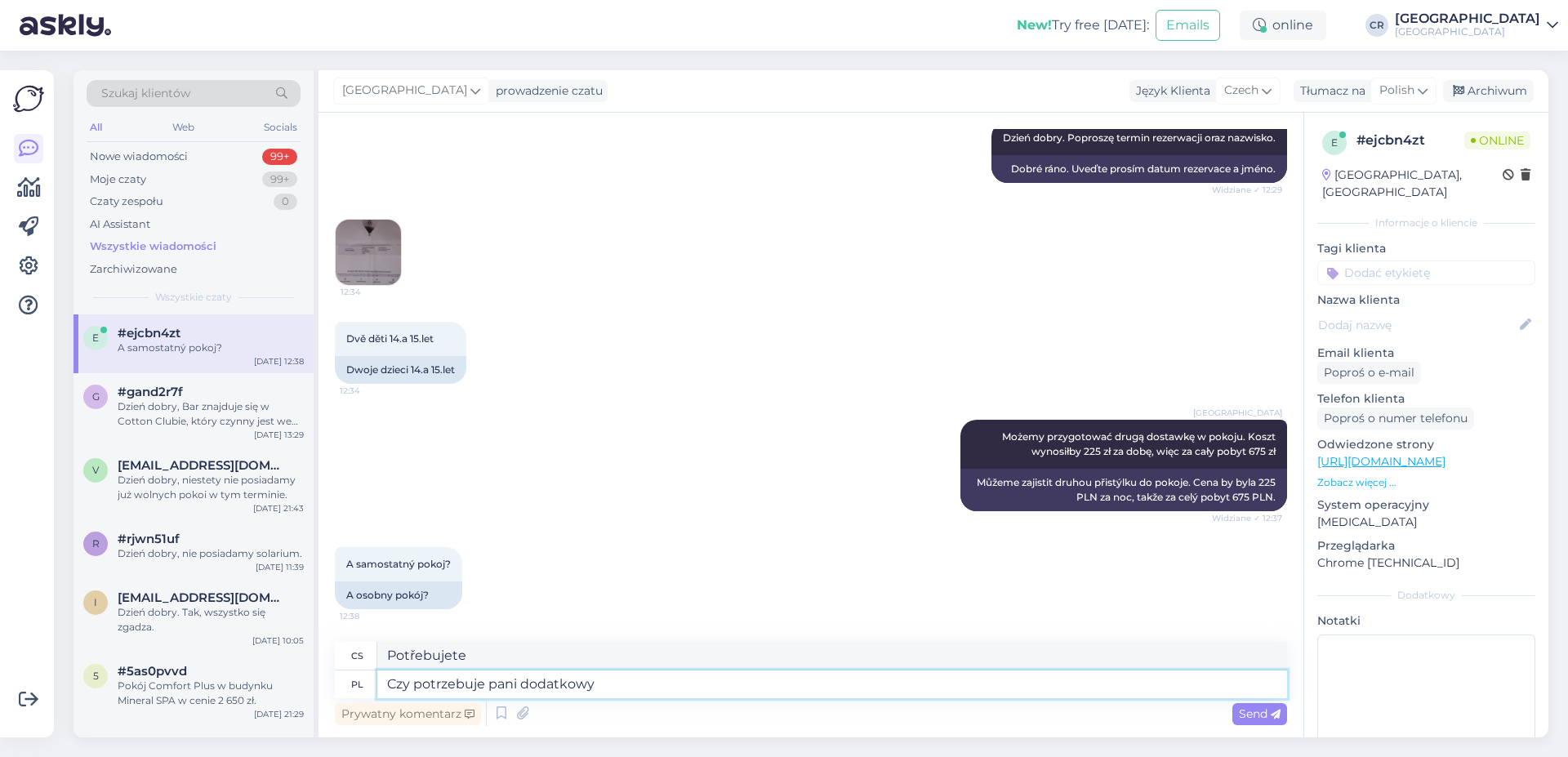
type textarea "Potřebujete další"
type textarea "Czy potrzebuje pani dodatkowy pokój"
type textarea "Potřebujete další pokoj?"
type textarea "Czy potrzebuje pani dodatkowy pokój jednos"
type textarea "Potřebujete další jednolůžkový pokoj?"
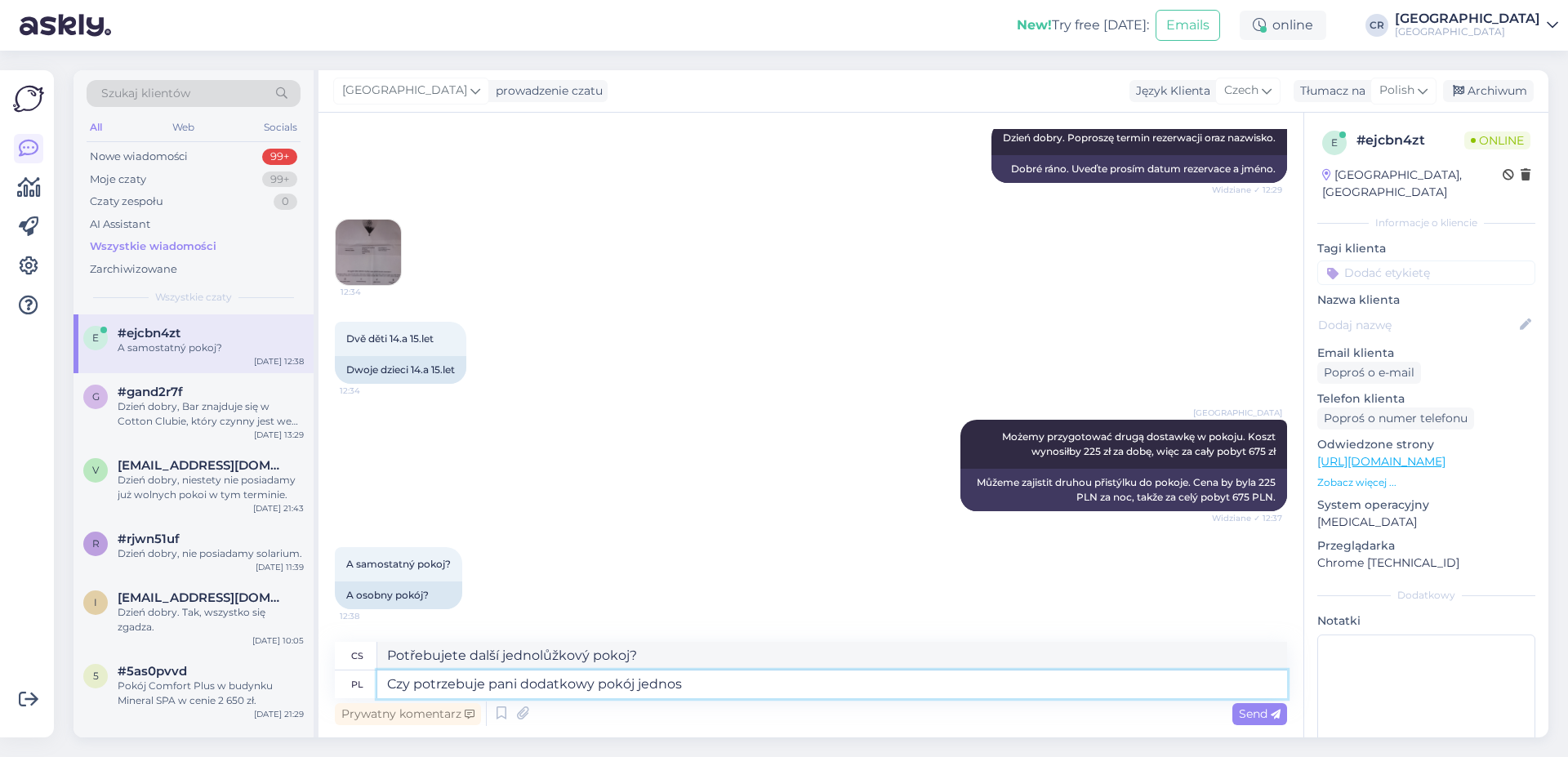
type textarea "Czy potrzebuje pani dodatkowy pokój jedno"
type textarea "Potřebujete další pokoj?"
type textarea "Czy potrzebuje pani dodatkowy pokój jednoosobowy d"
type textarea "Potřebujete další jednolůžkový pokoj?"
type textarea "Czy potrzebuje pani dodatkowy pokój jednoosobowy dla d"
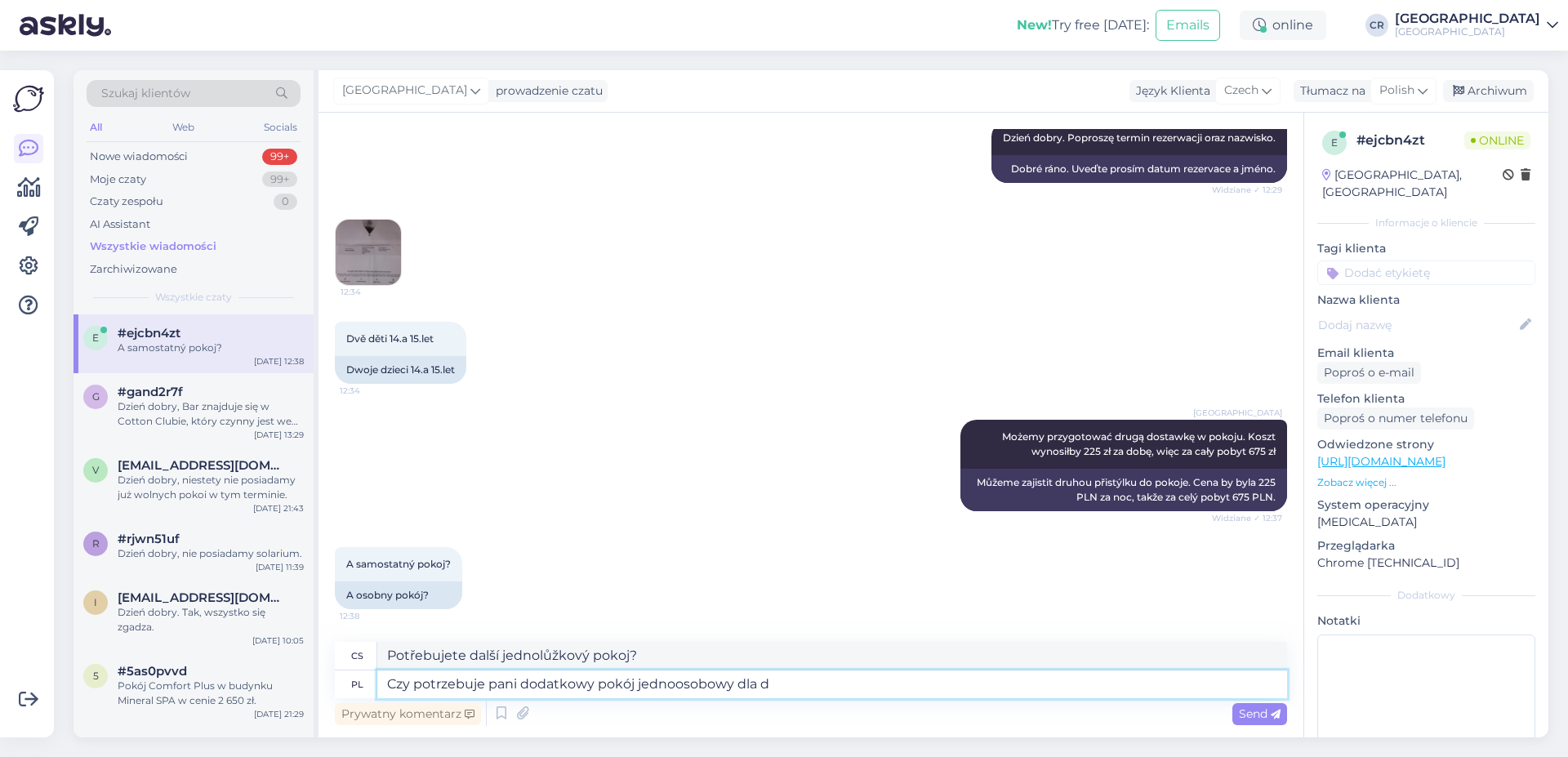
type textarea "Potřebujete další jednolůžkový pokoj pro"
type textarea "Czy potrzebuje pani dodatkowy pokój jednoosobowy dla dziecka?"
type textarea "Potřebujete pro dítě další jednolůžkový pokoj?"
type textarea "Czy potrzebuje pani dodatkowy pokój jednoosobowy dla dziecka?"
click at [1249, 709] on span "Send" at bounding box center [1260, 713] width 42 height 15
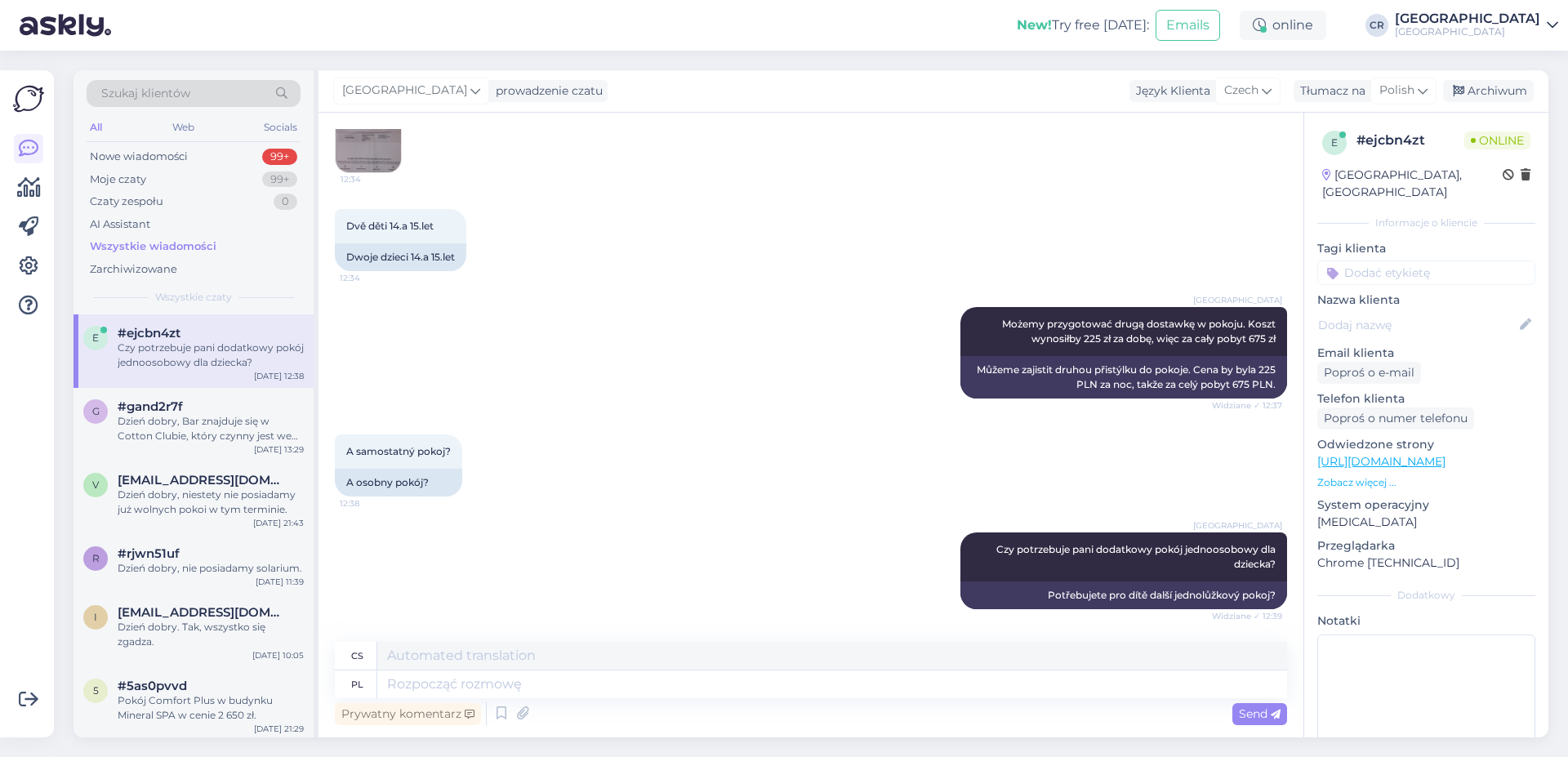
scroll to position [433, 0]
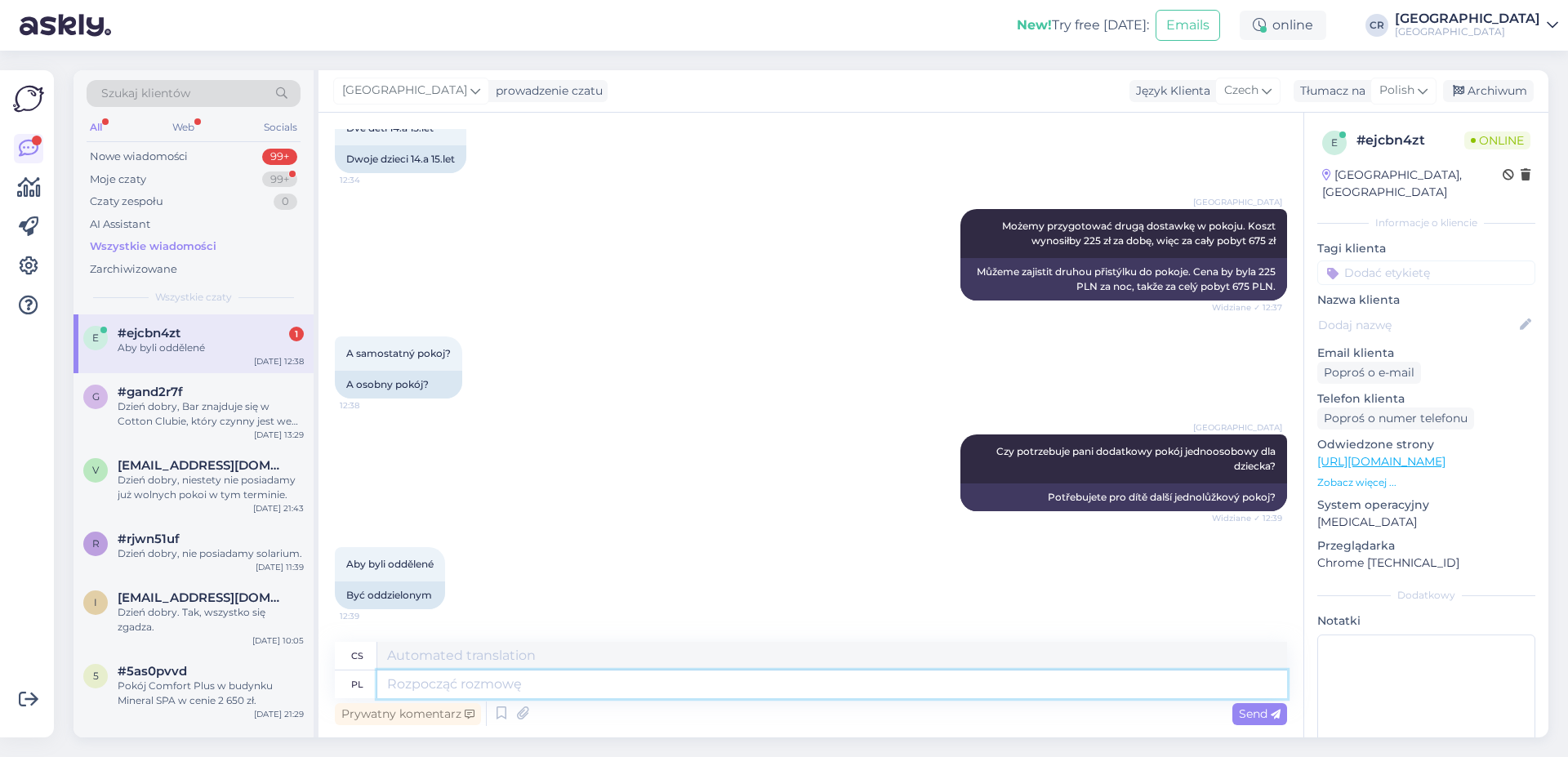
click at [436, 673] on textarea at bounding box center [832, 685] width 910 height 28
type textarea "Ma"
type textarea "Má"
type textarea "Ma już"
type textarea "Už má"
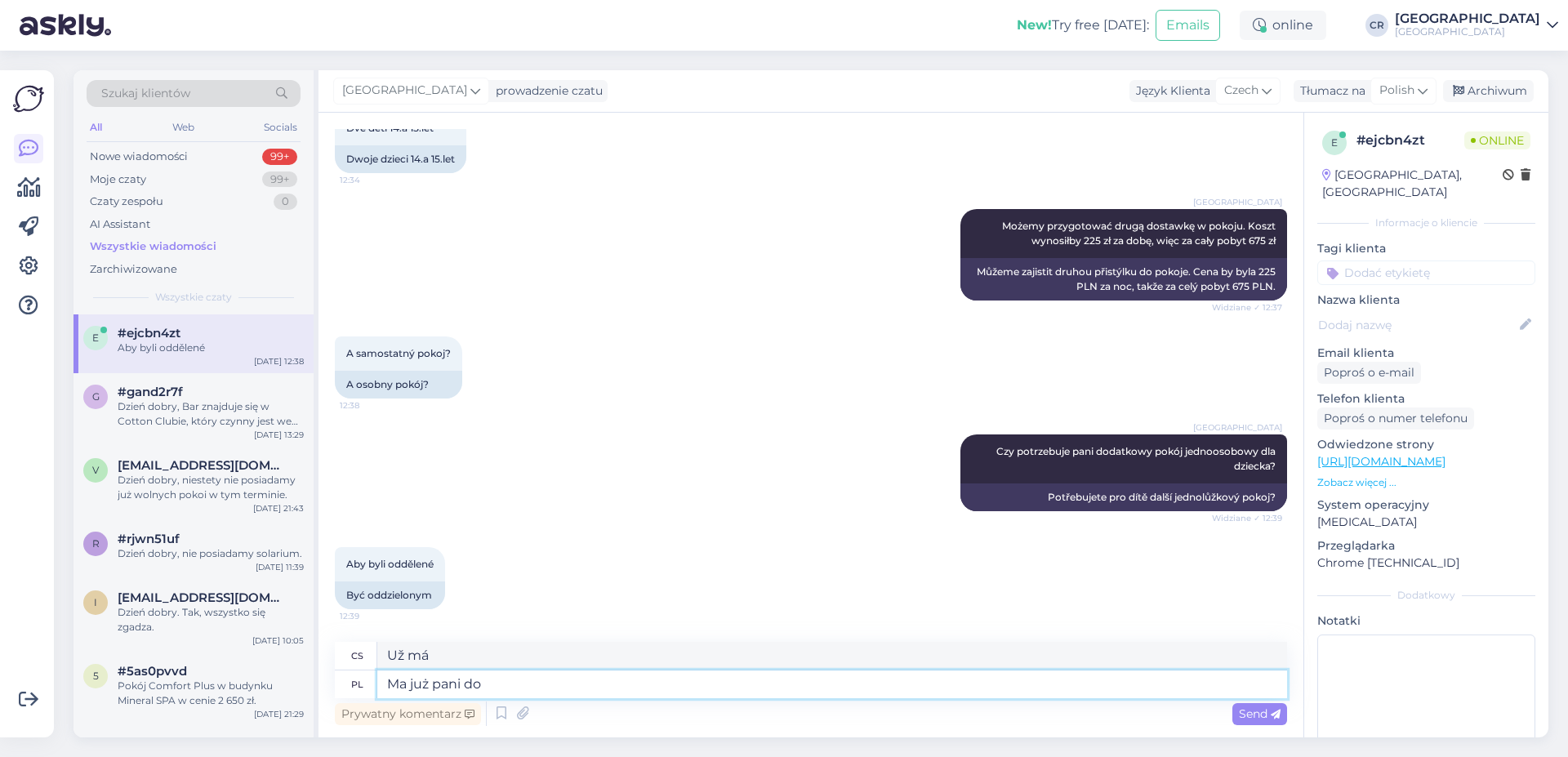
type textarea "Ma już pani dok"
type textarea "Už máš"
type textarea "Ma już pani dokonaną r"
type textarea "Už jsi to dokázal/a"
type textarea "Ma już pani dokonaną rezerwację na"
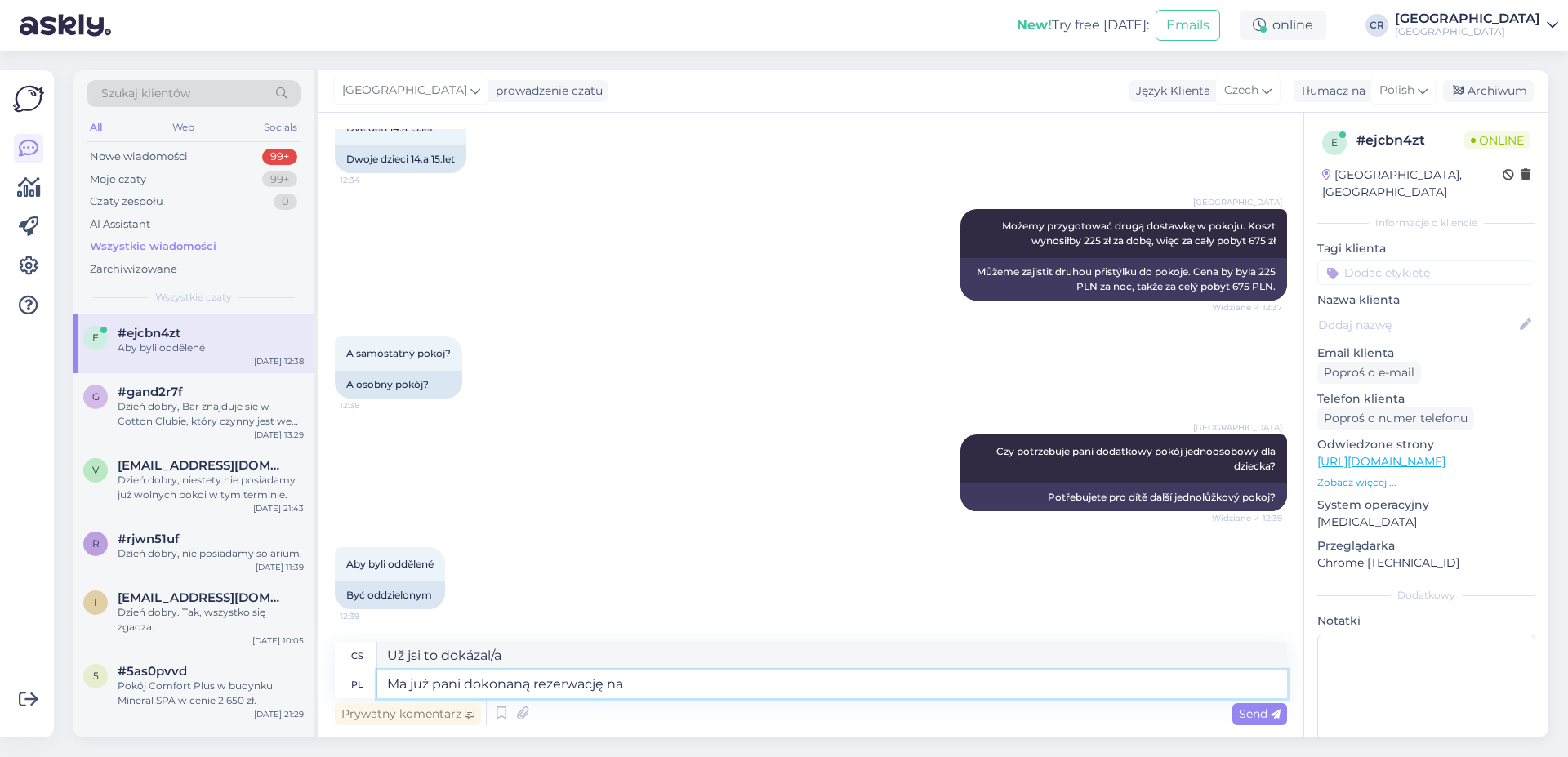
type textarea "Již máte rezervaci"
type textarea "Ma już pani dokonaną rezerwację na p"
type textarea "Již jste provedli rezervaci pro"
type textarea "Ma już pani dokonaną rezerwację na pokój z"
type textarea "Již jste si rezervovali pokoj."
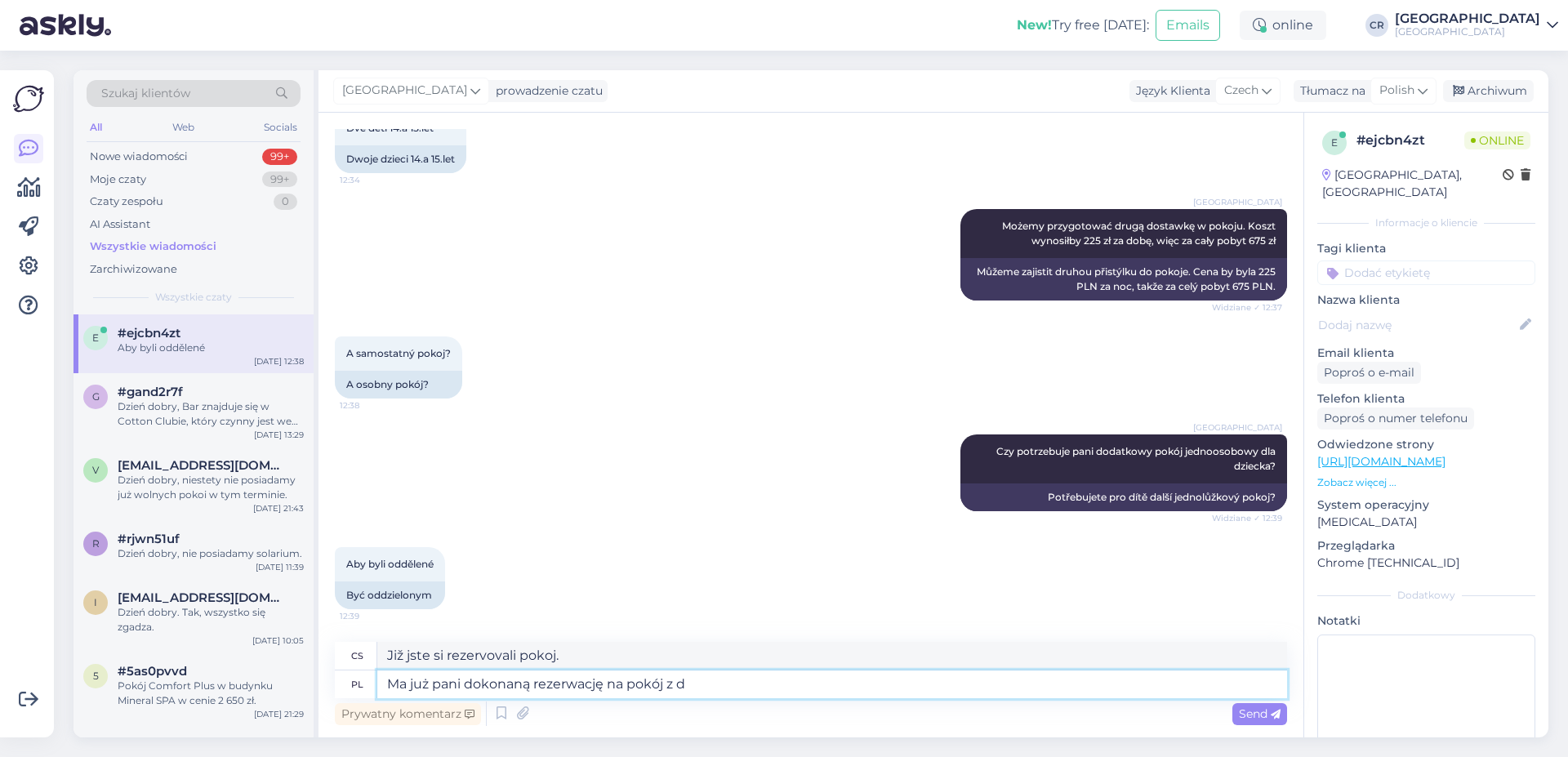
type textarea "Ma już pani dokonaną rezerwację na pokój z do"
type textarea "Již jste si rezervovali pokoj s"
type textarea "Ma już pani dokonaną rezerwację na pokój z dostawką."
type textarea "Již jste si rezervovali pokoj s přistýlkou."
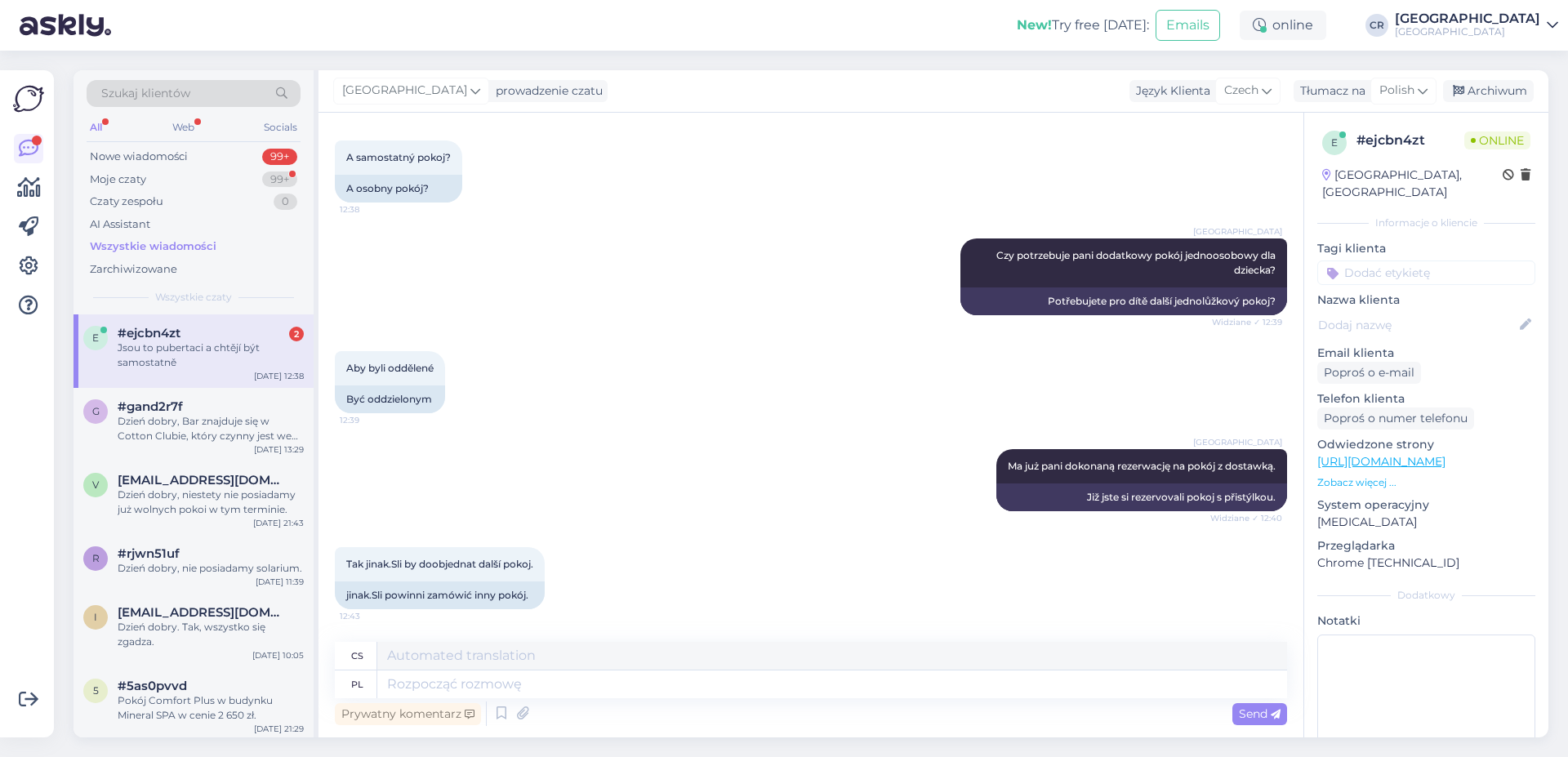
scroll to position [726, 0]
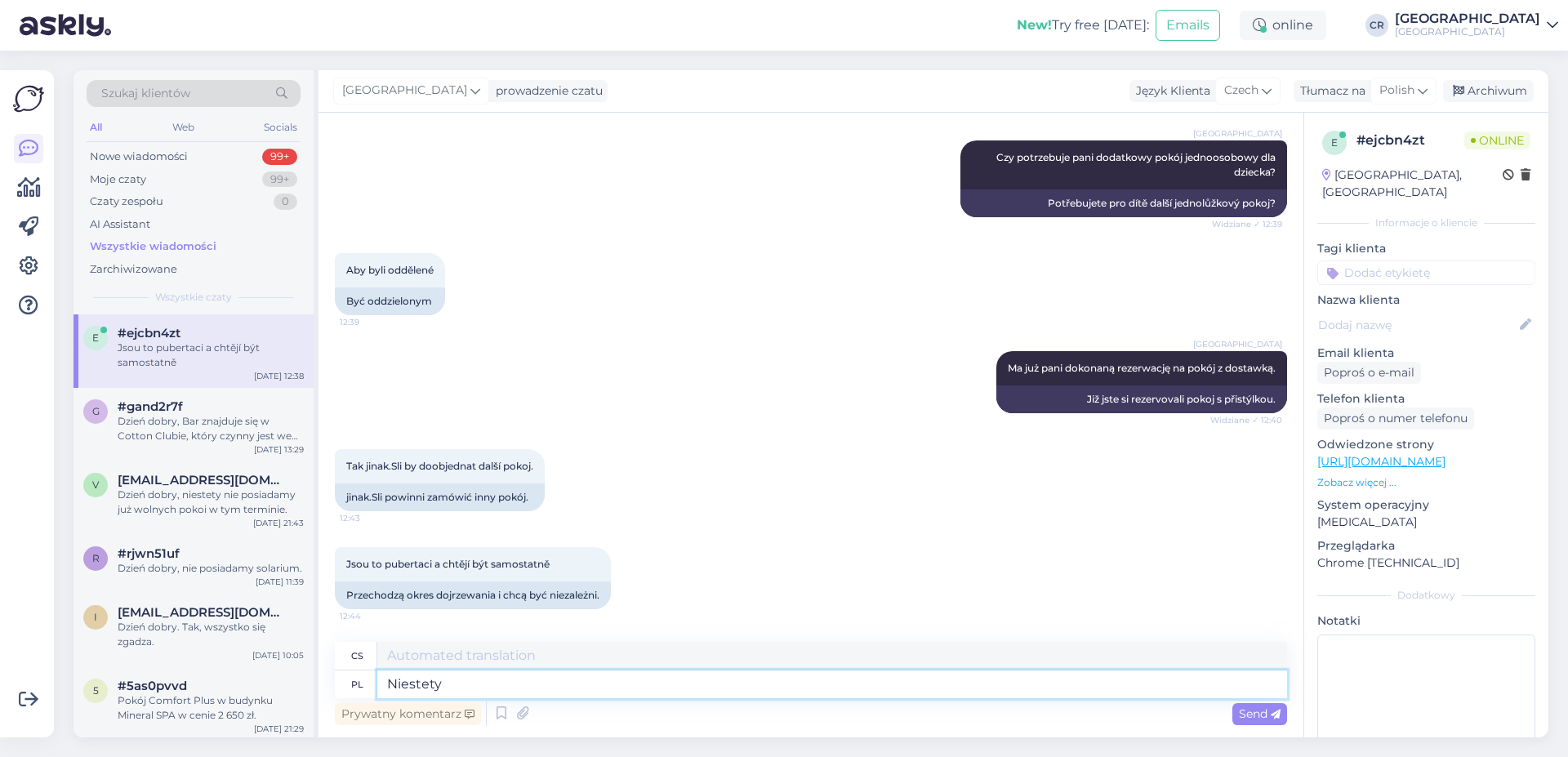
type textarea "Niestety"
type textarea "Bohužel"
type textarea "Niestety nie"
type textarea "Bohužel ne"
type textarea "Niestety nie posiadamy"
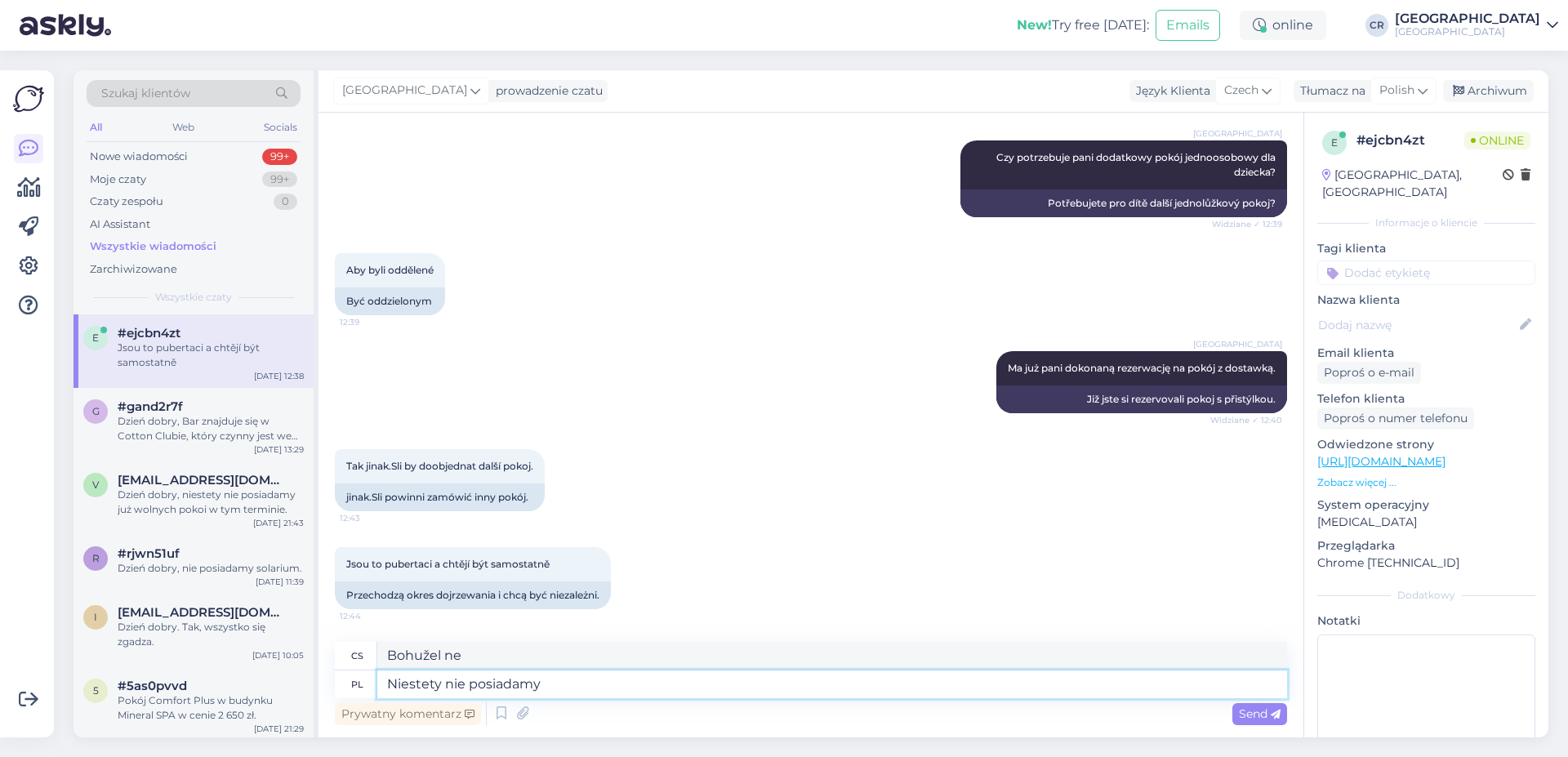
type textarea "Bohužel nemáme"
type textarea "Niestety nie posiadamy już z"
type textarea "Bohužel už ho nemáme"
type textarea "Niestety nie posiadamy już żadnych w"
type textarea "Bohužel už žádné nemáme"
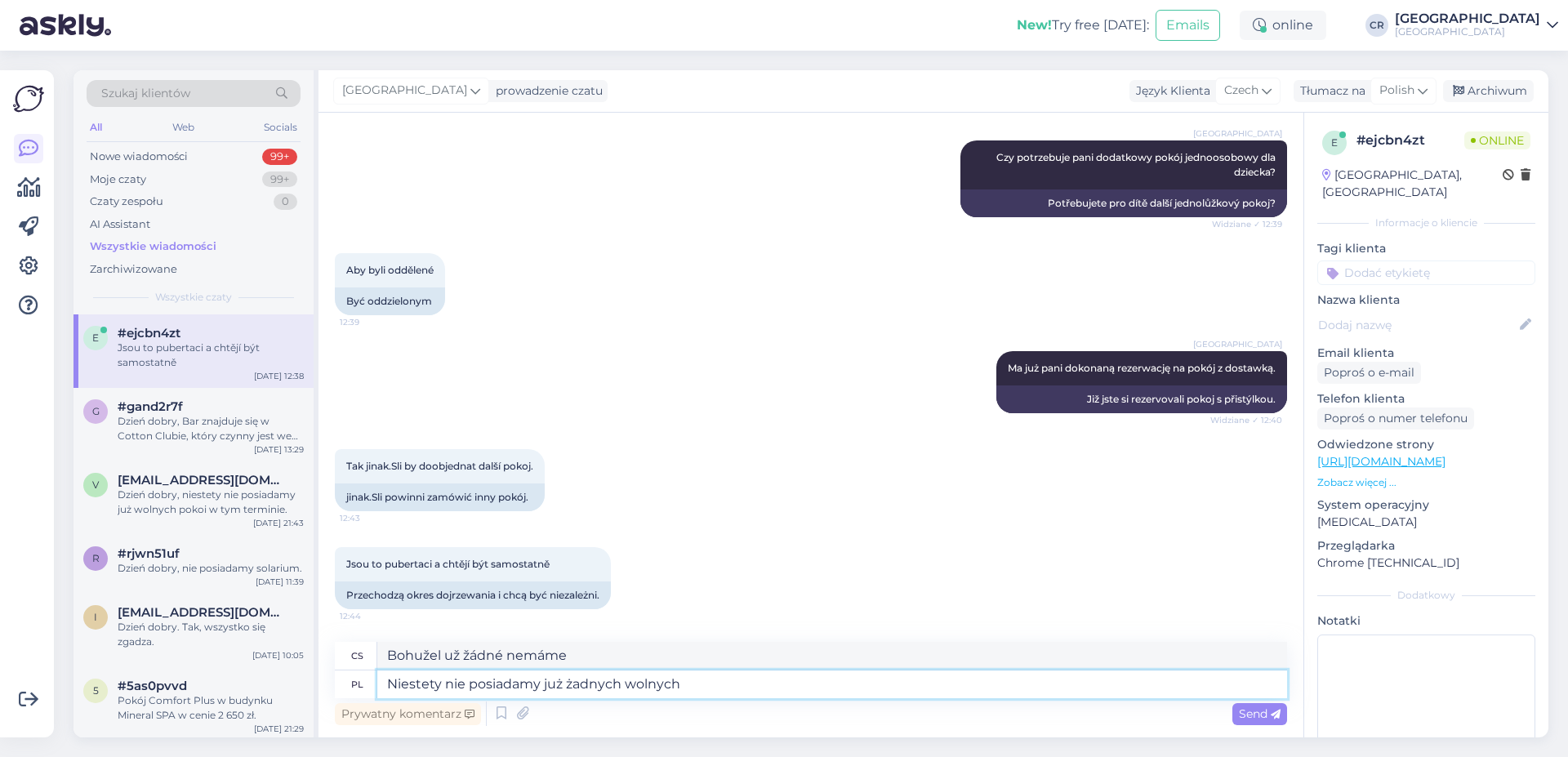
type textarea "Niestety nie posiadamy już żadnych wolnych p"
type textarea "Bohužel už nemáme žádná volná místa."
type textarea "Niestety nie posiadamy już żadnych wolnych pokoi dod"
type textarea "Bohužel již nemáme žádné volné pokoje."
type textarea "Niestety nie posiadamy już żadnych wolnych pokoi dodatkowych."
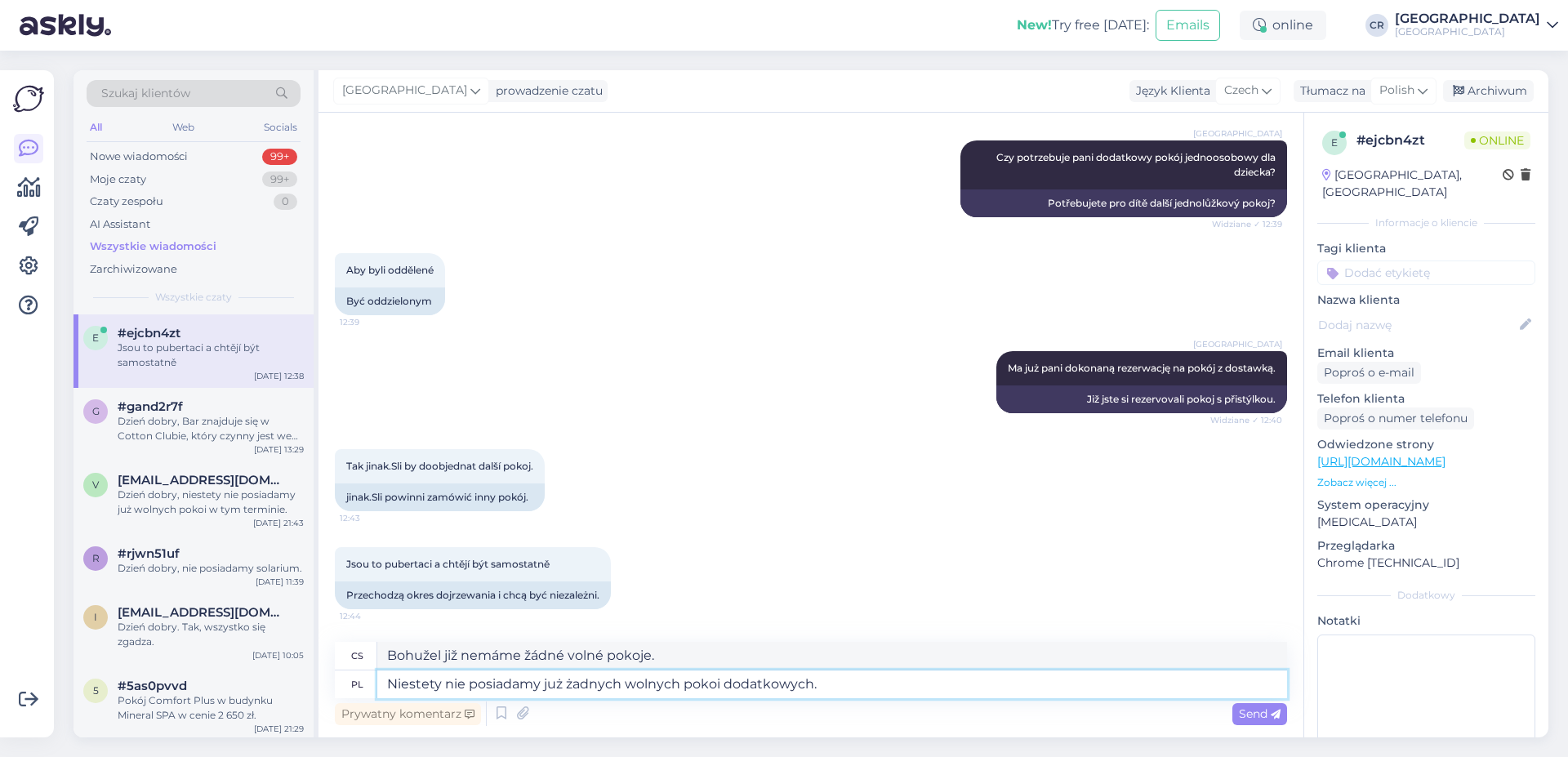
type textarea "Bohužel již nemáme k dispozici žádné další pokoje."
type textarea "Niestety nie posiadamy już żadnych wolnych pokoi dodatkowych."
click at [1253, 722] on div "Send" at bounding box center [1259, 714] width 55 height 22
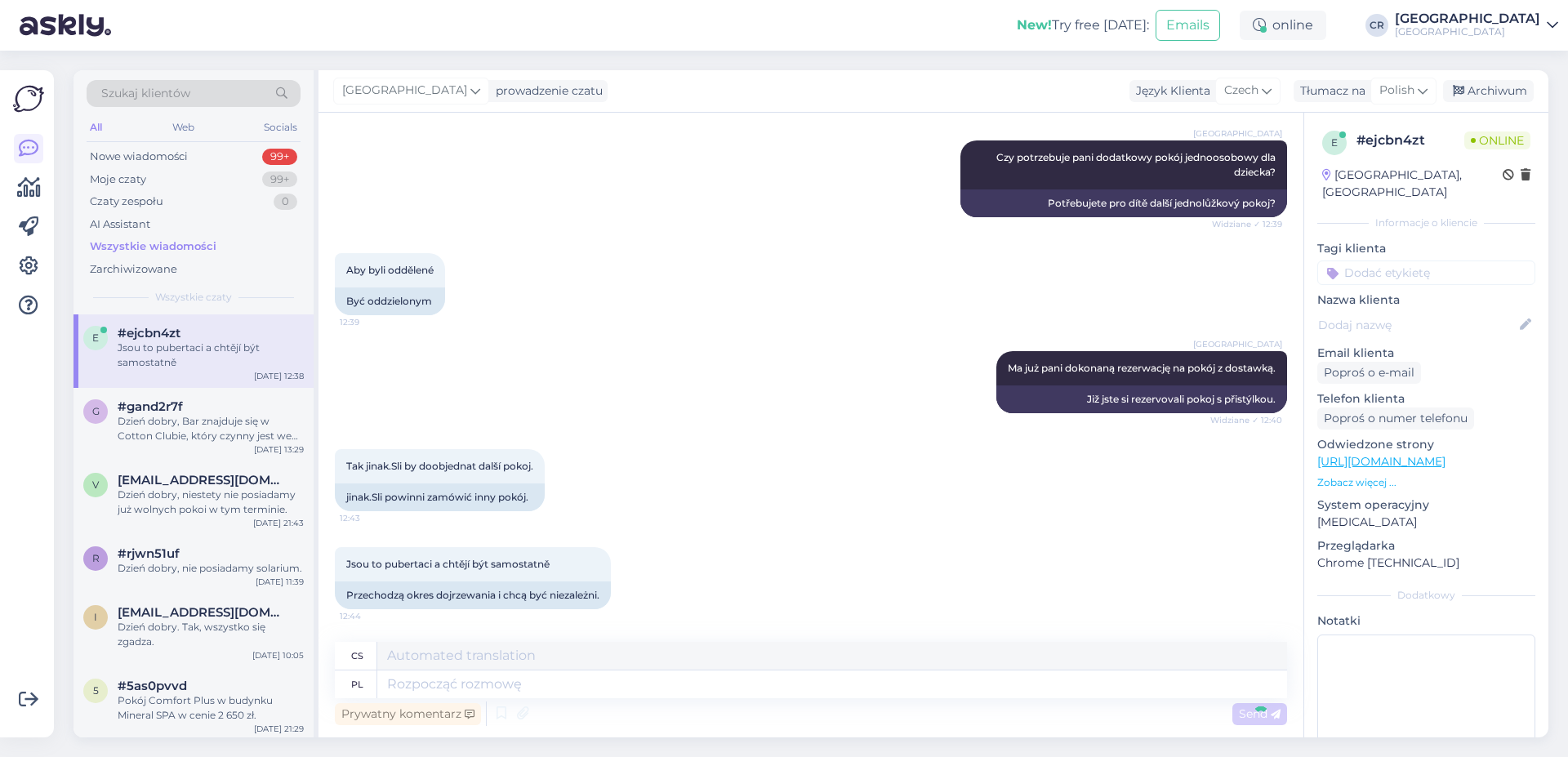
scroll to position [839, 0]
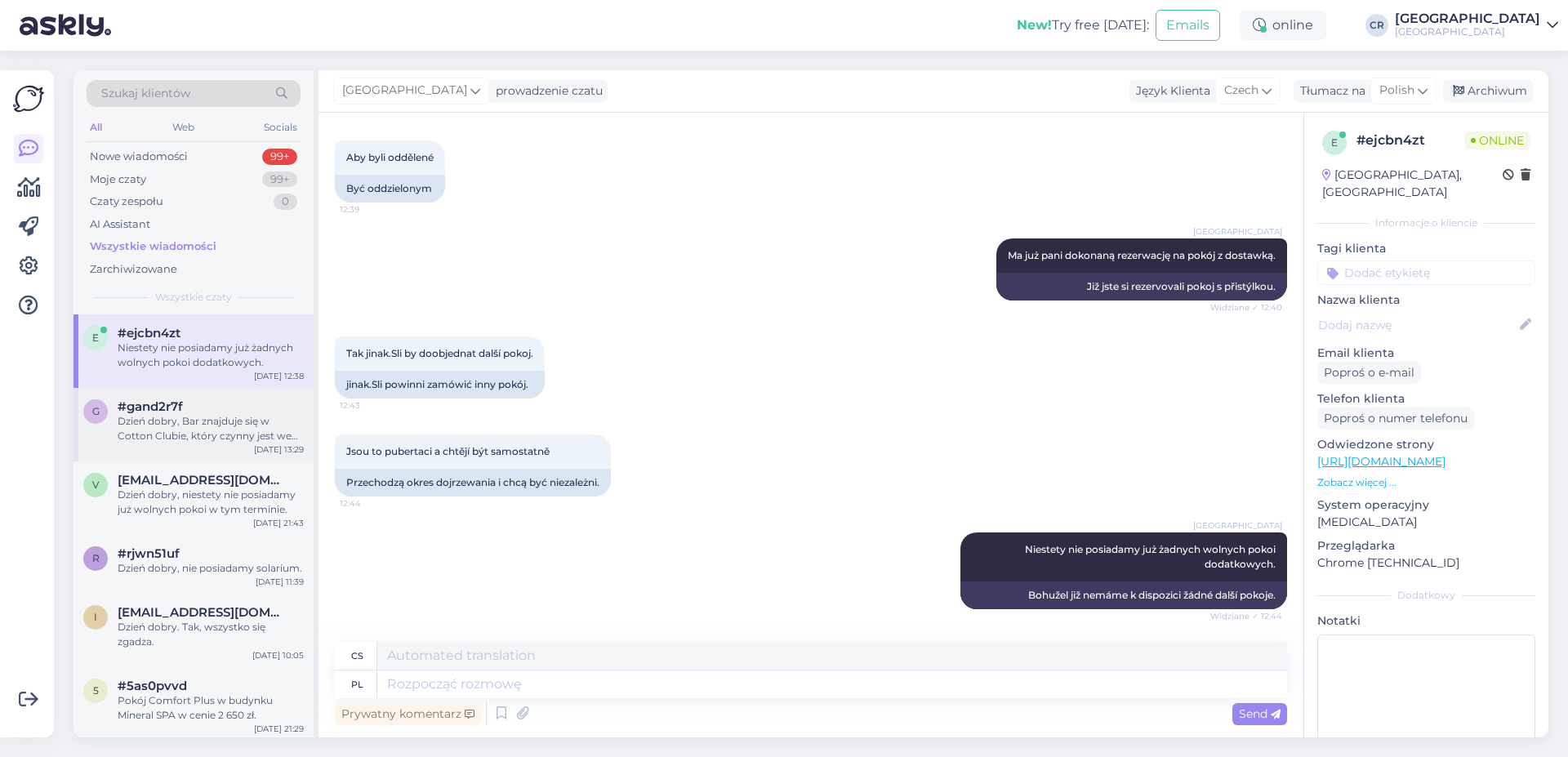
click at [210, 454] on div "g #gand2r7f Dzień dobry, Bar znajduje się w Cotton Clubie, który czynny jest we…" at bounding box center [194, 425] width 240 height 73
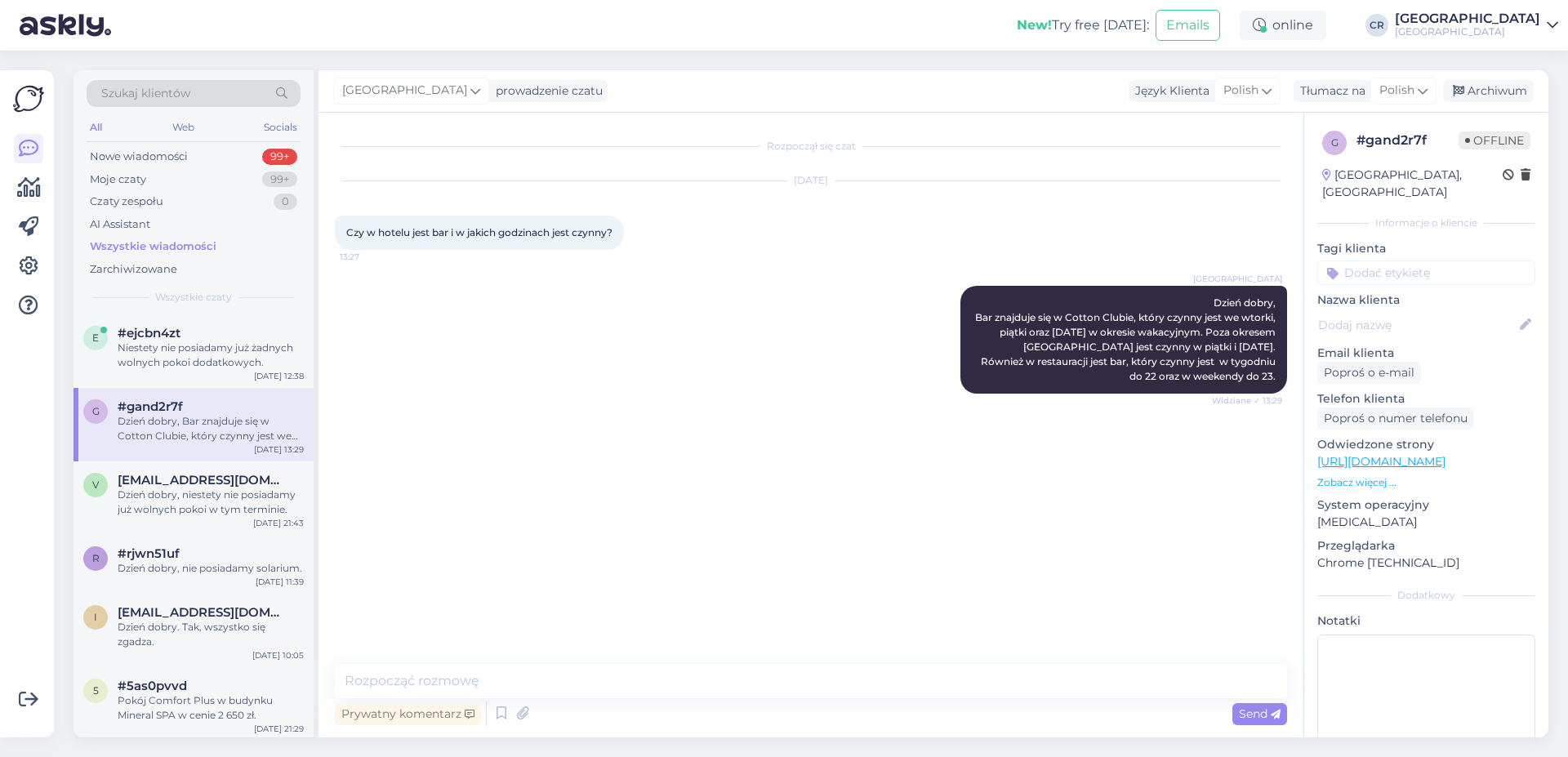
scroll to position [0, 0]
click at [206, 380] on div "e #ejcbn4zt Niestety nie posiadamy już żadnych wolnych pokoi dodatkowych. [DATE…" at bounding box center [194, 351] width 240 height 73
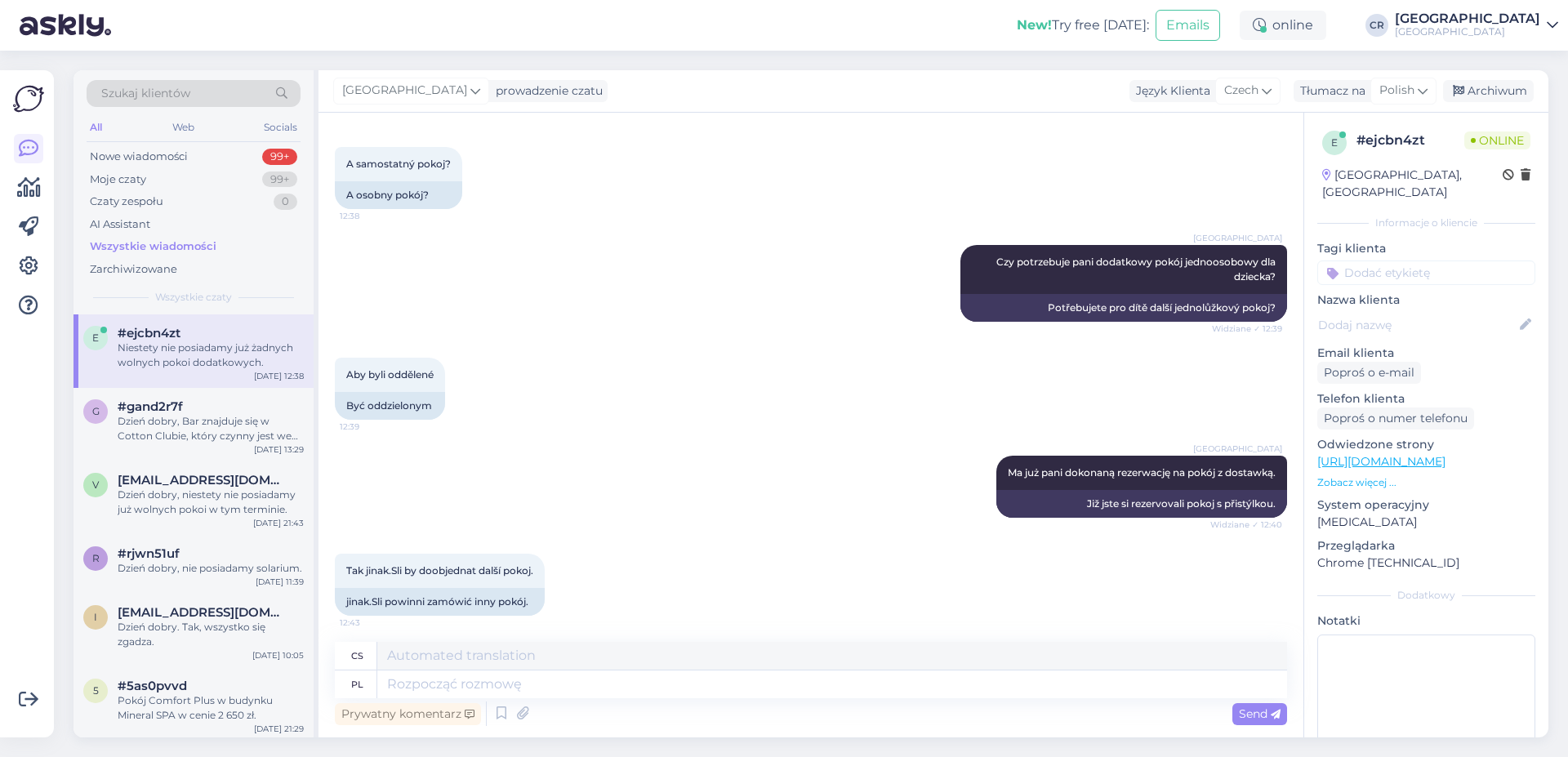
scroll to position [839, 0]
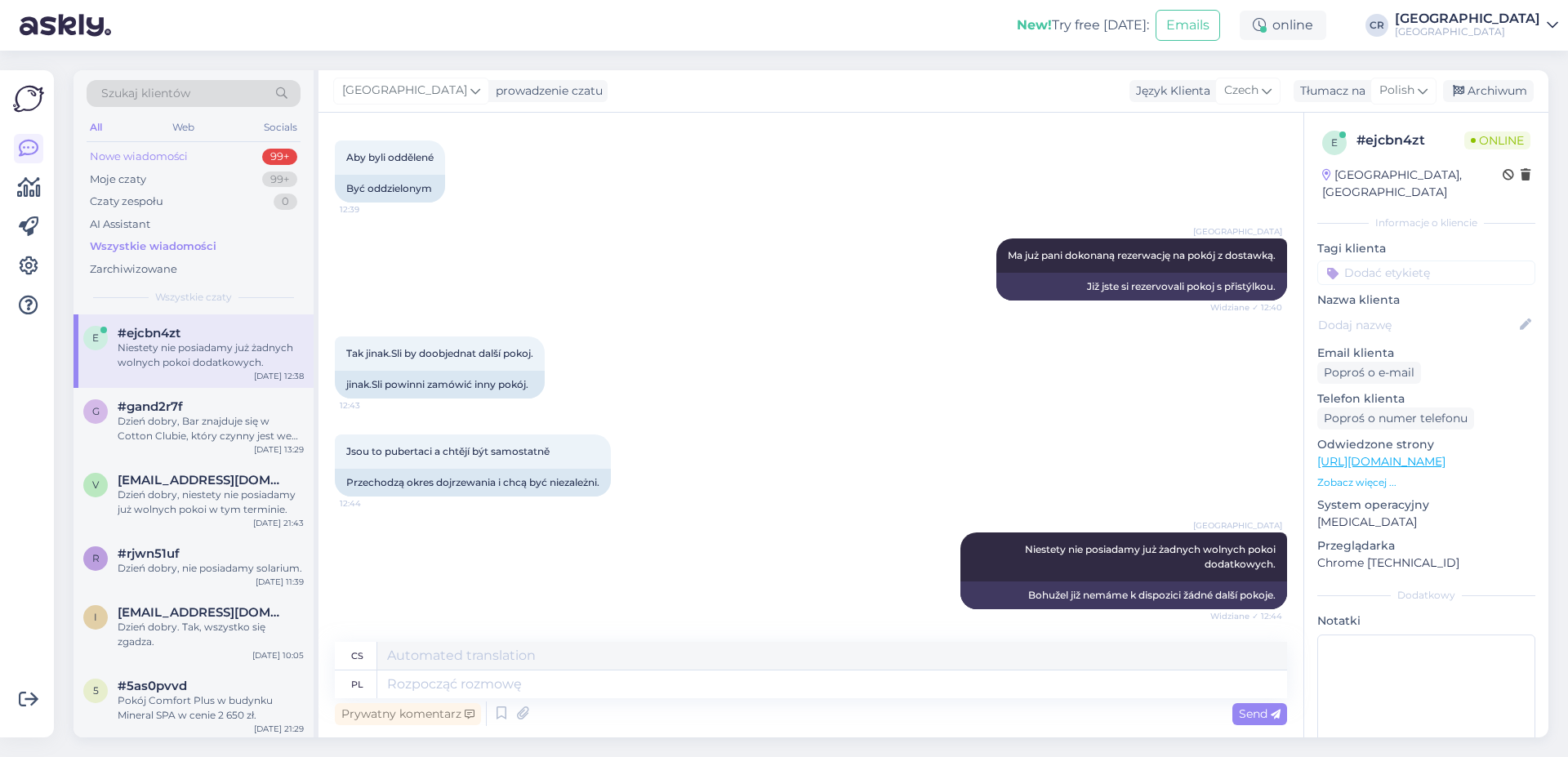
click at [173, 158] on div "Nowe wiadomości" at bounding box center [139, 157] width 98 height 16
